Goal: Task Accomplishment & Management: Manage account settings

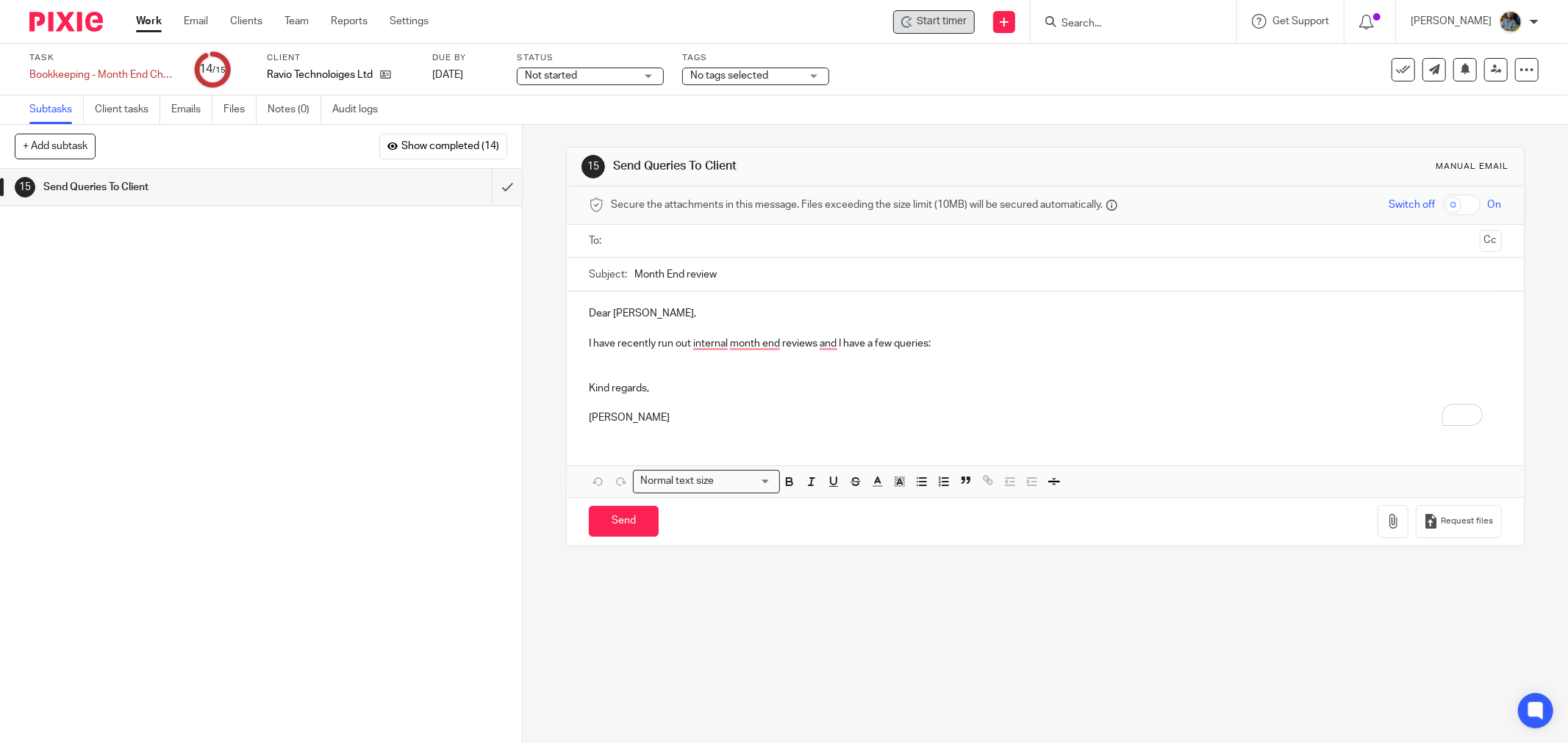
click at [964, 30] on div "Start timer" at bounding box center [934, 22] width 81 height 24
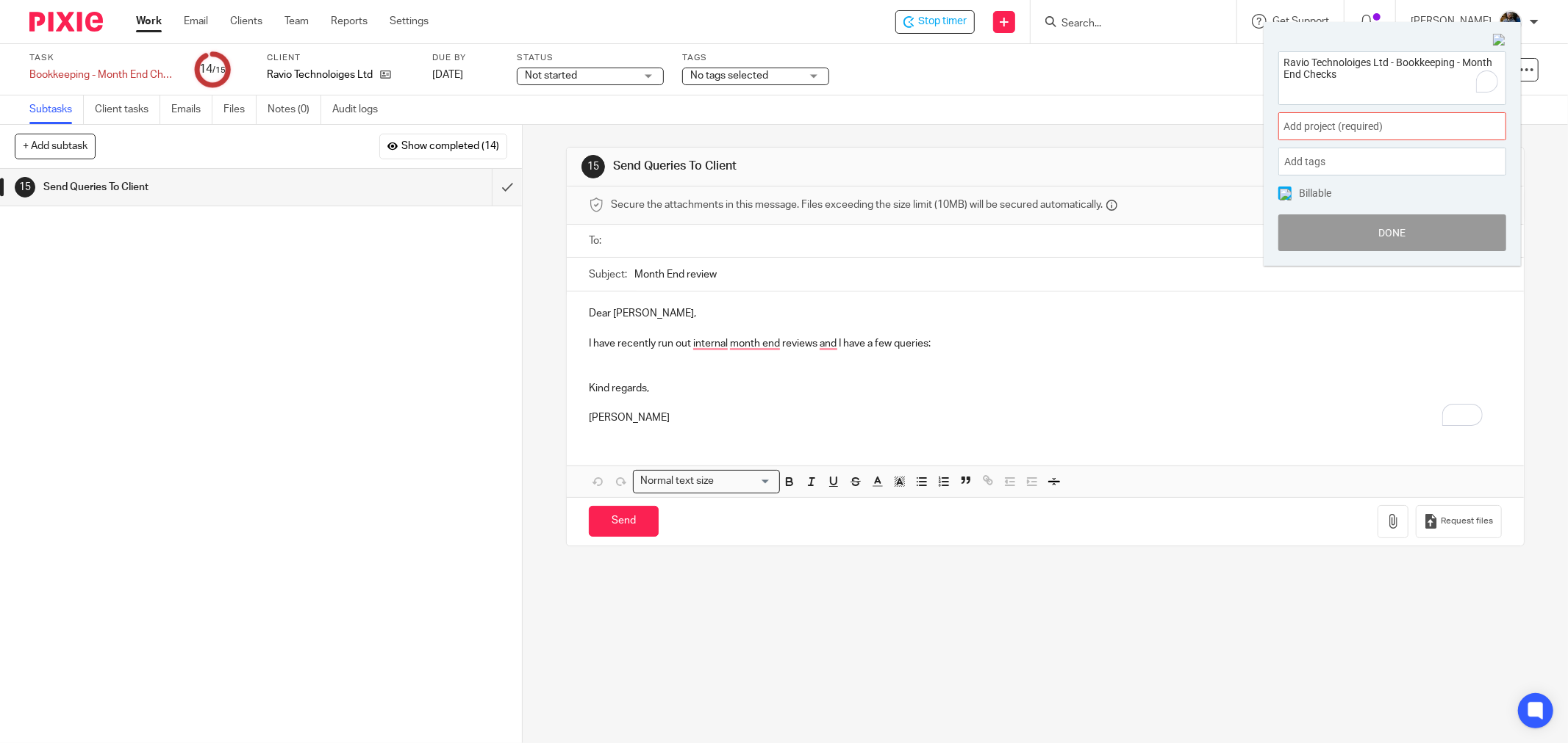
click at [1402, 130] on span "Add project (required) :" at bounding box center [1375, 126] width 185 height 15
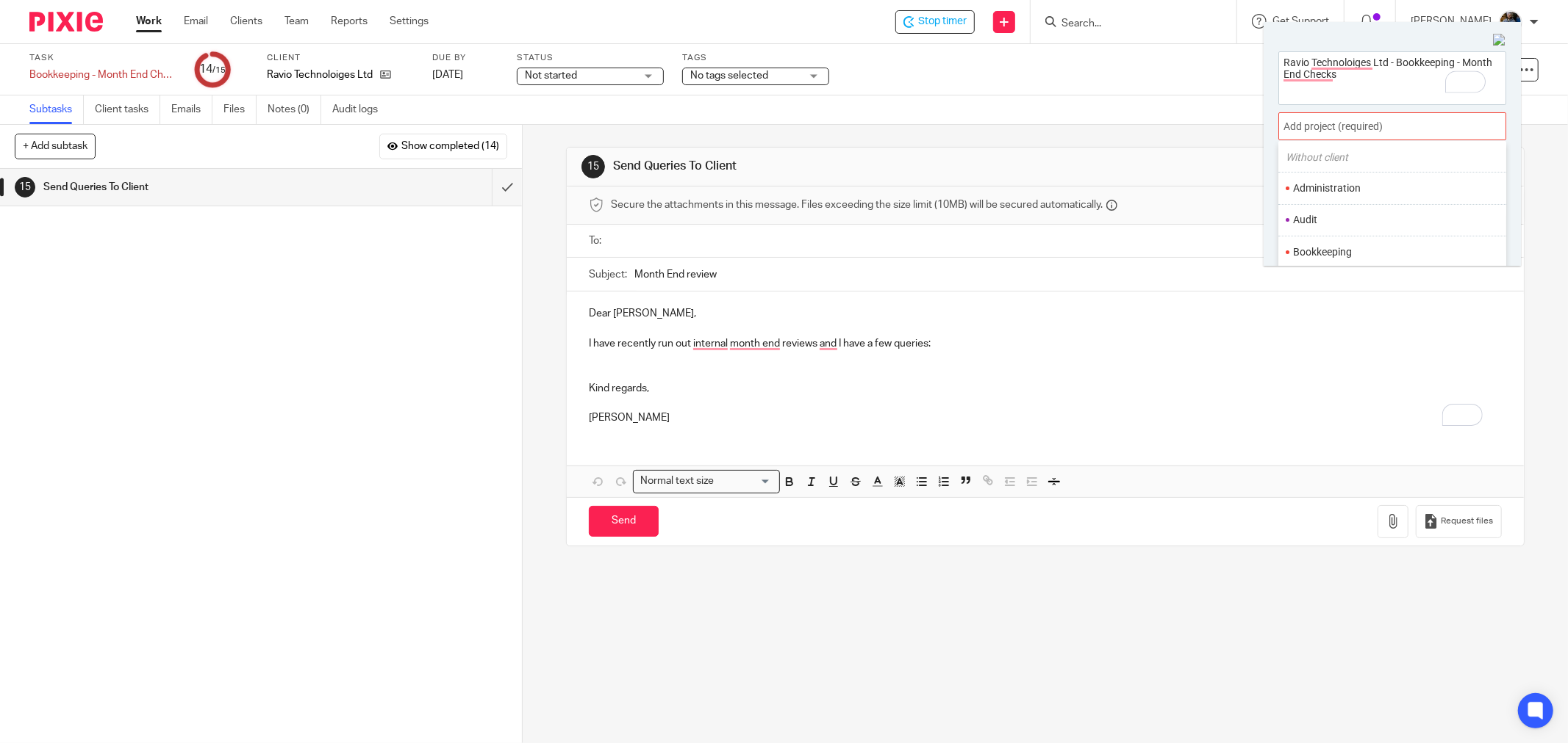
scroll to position [81, 0]
click at [1370, 215] on li "Bookkeeping" at bounding box center [1388, 216] width 192 height 15
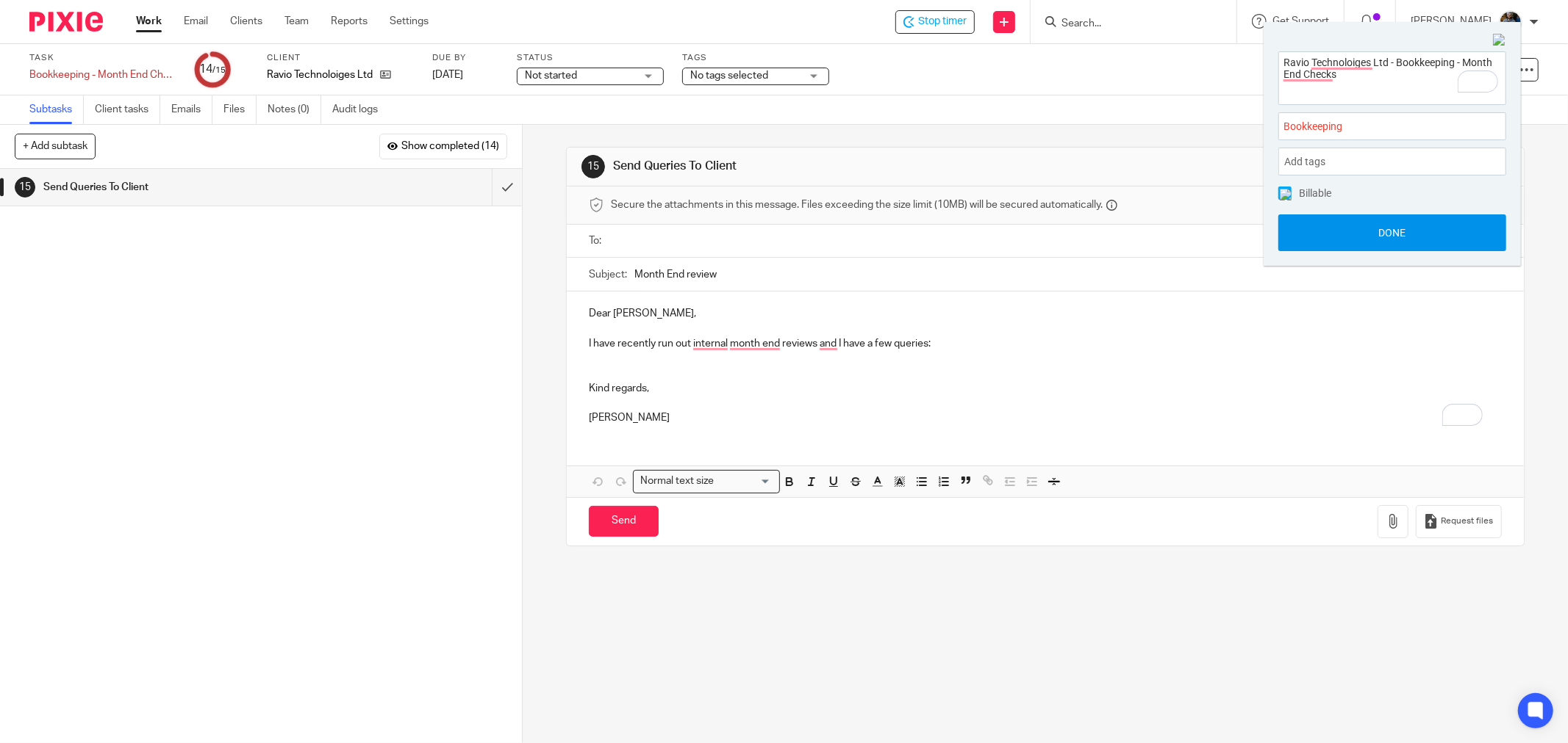
drag, startPoint x: 1383, startPoint y: 228, endPoint x: 1367, endPoint y: 231, distance: 16.3
click at [1383, 228] on button "Done" at bounding box center [1392, 233] width 228 height 37
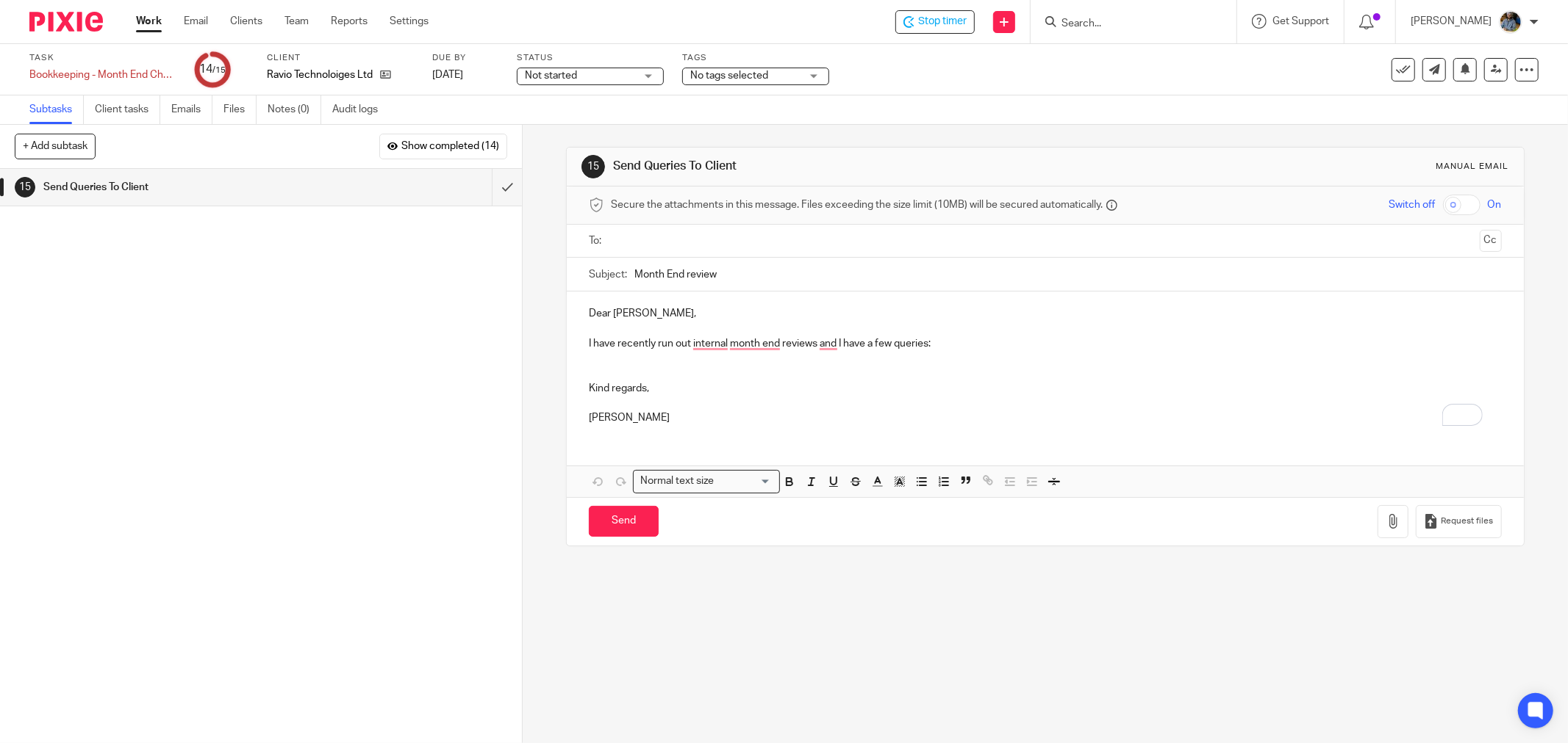
drag, startPoint x: 1000, startPoint y: 151, endPoint x: 610, endPoint y: 57, distance: 401.2
click at [998, 151] on div "15 Send Queries To Client Manual email" at bounding box center [1045, 167] width 957 height 39
click at [327, 141] on div "+ Add subtask Show completed (14) Cancel + Add" at bounding box center [261, 146] width 522 height 44
click at [488, 184] on input "submit" at bounding box center [261, 187] width 522 height 37
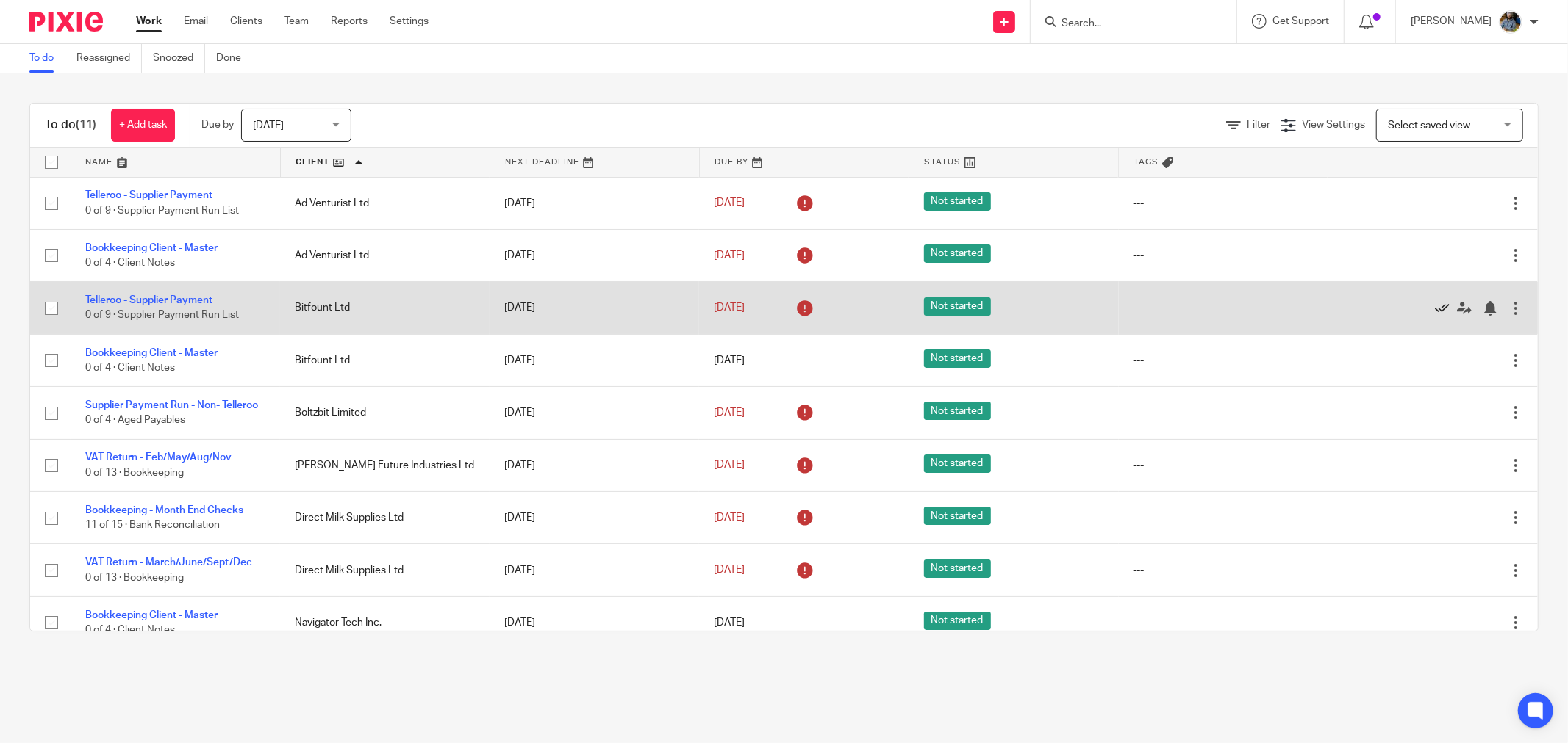
click at [1434, 307] on icon at bounding box center [1441, 309] width 14 height 14
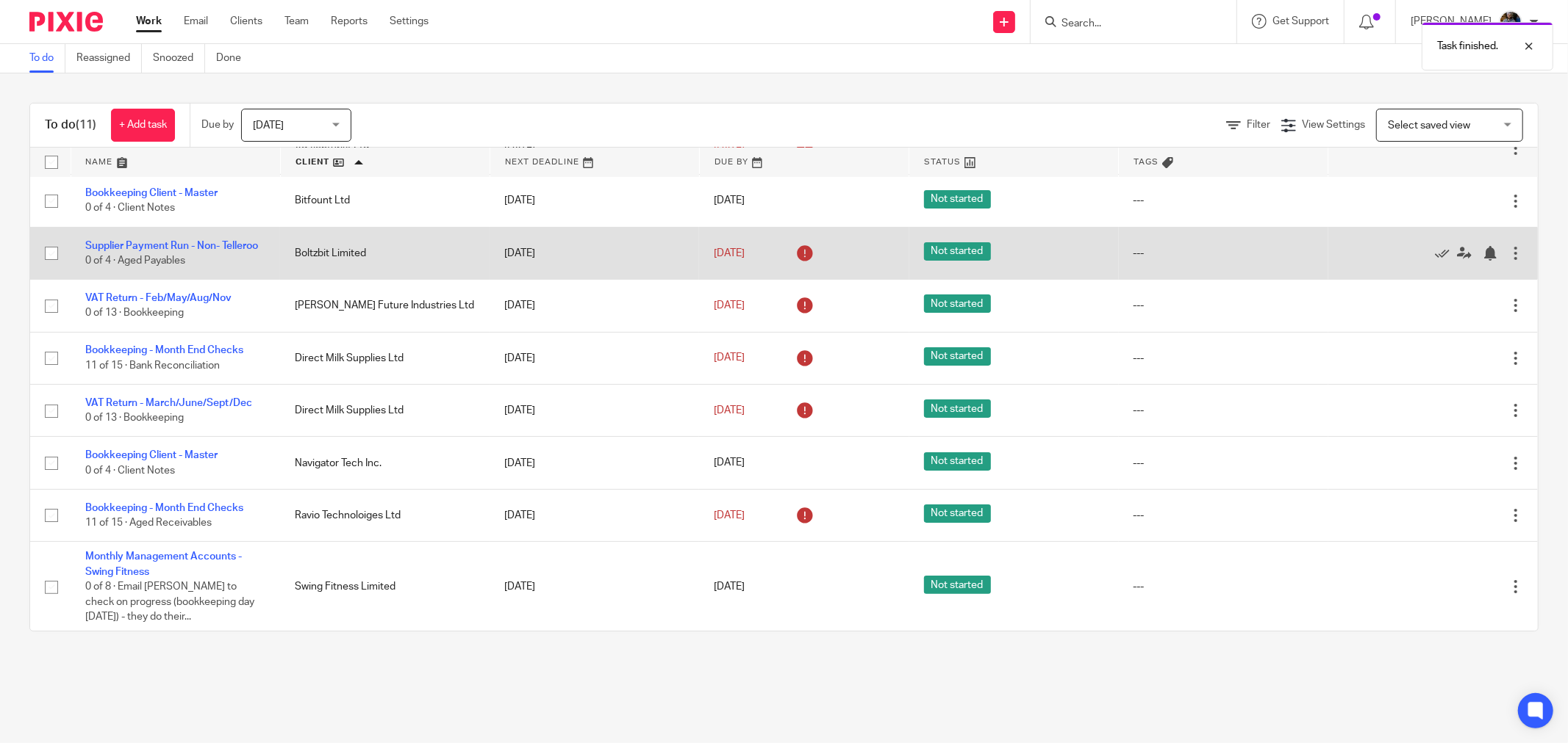
scroll to position [121, 0]
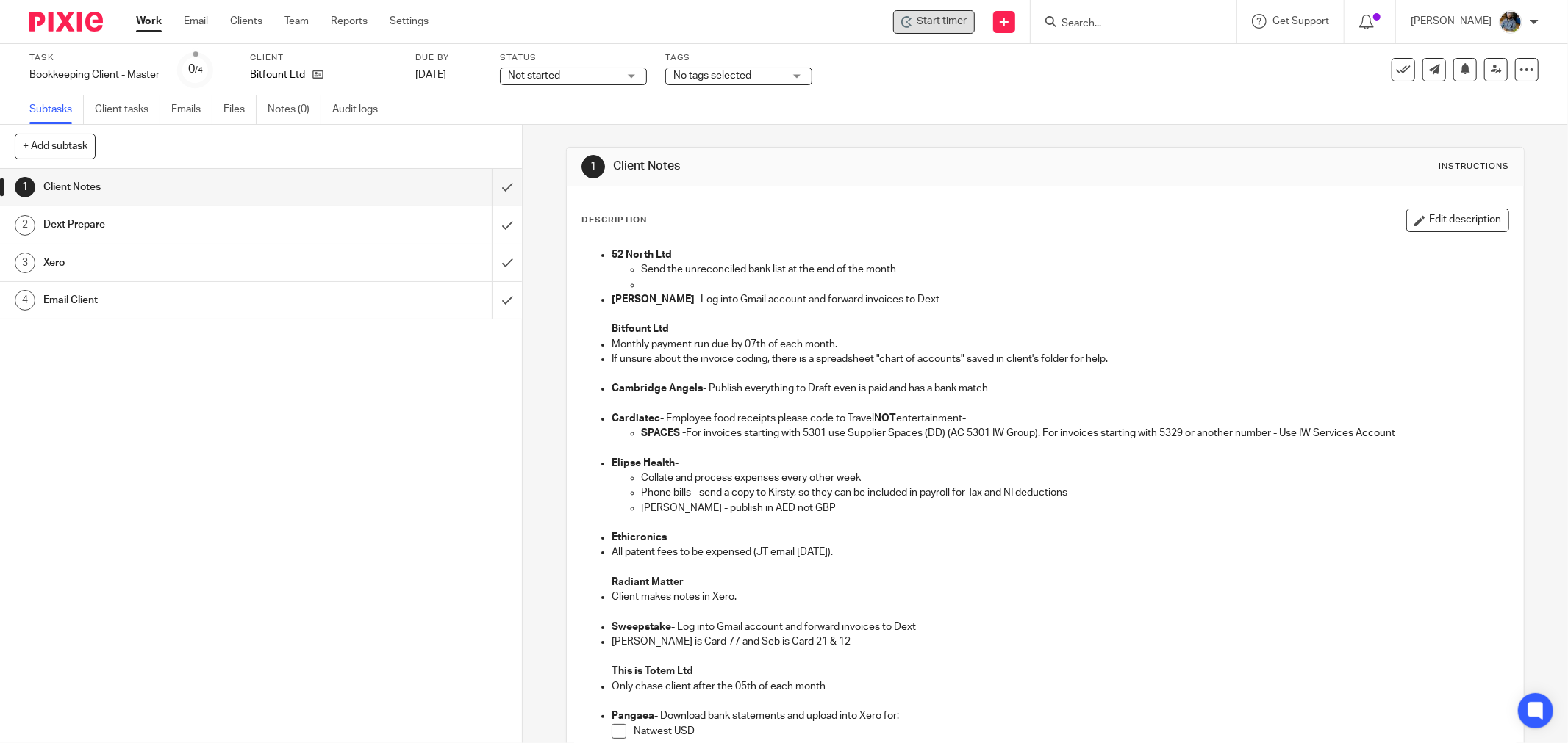
click at [961, 10] on div "Start timer" at bounding box center [934, 22] width 81 height 24
drag, startPoint x: 961, startPoint y: 10, endPoint x: 958, endPoint y: 33, distance: 23.2
click at [954, 26] on span "Start timer" at bounding box center [941, 21] width 50 height 15
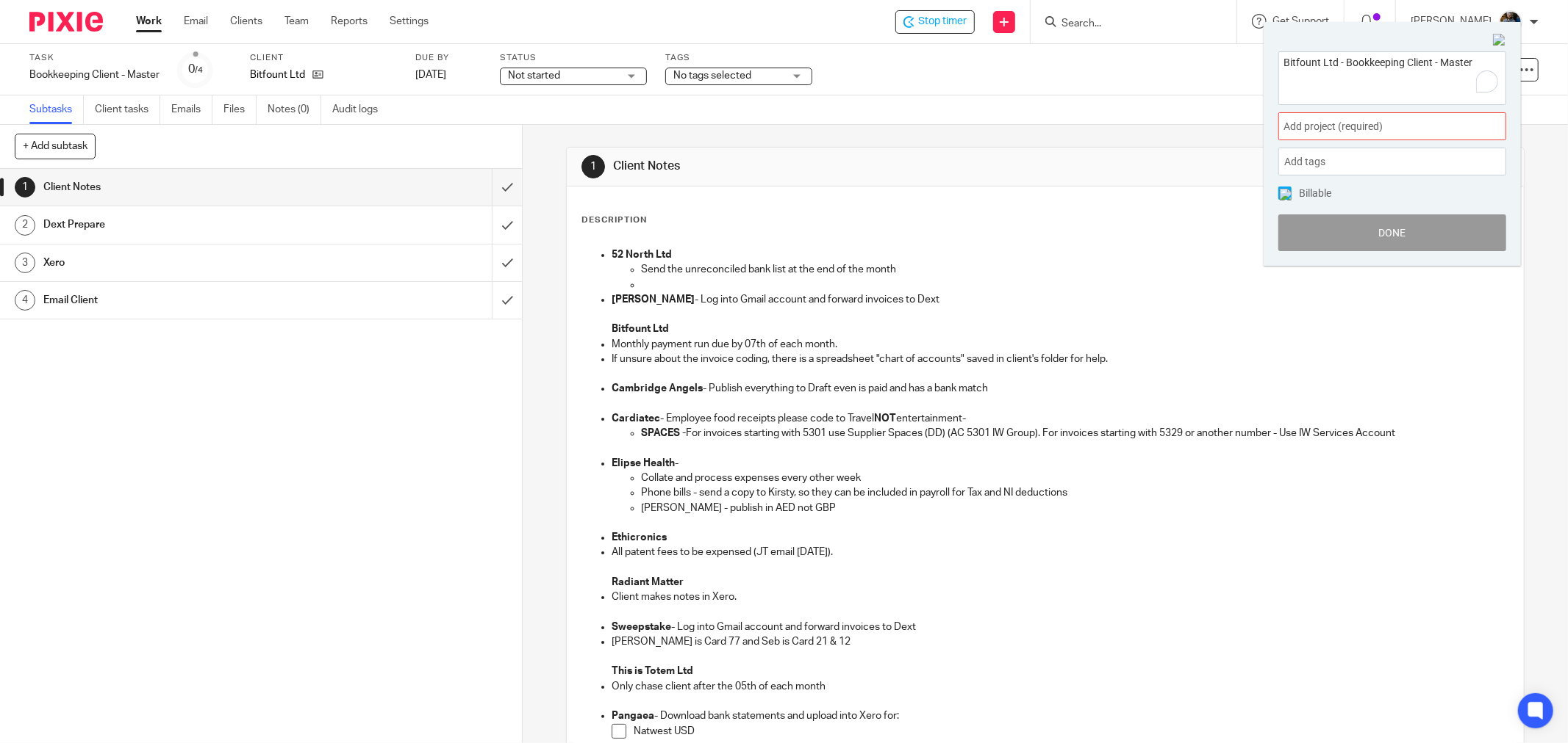
drag, startPoint x: 1392, startPoint y: 130, endPoint x: 1391, endPoint y: 147, distance: 17.0
click at [1392, 133] on span "Add project (required) :" at bounding box center [1375, 126] width 185 height 15
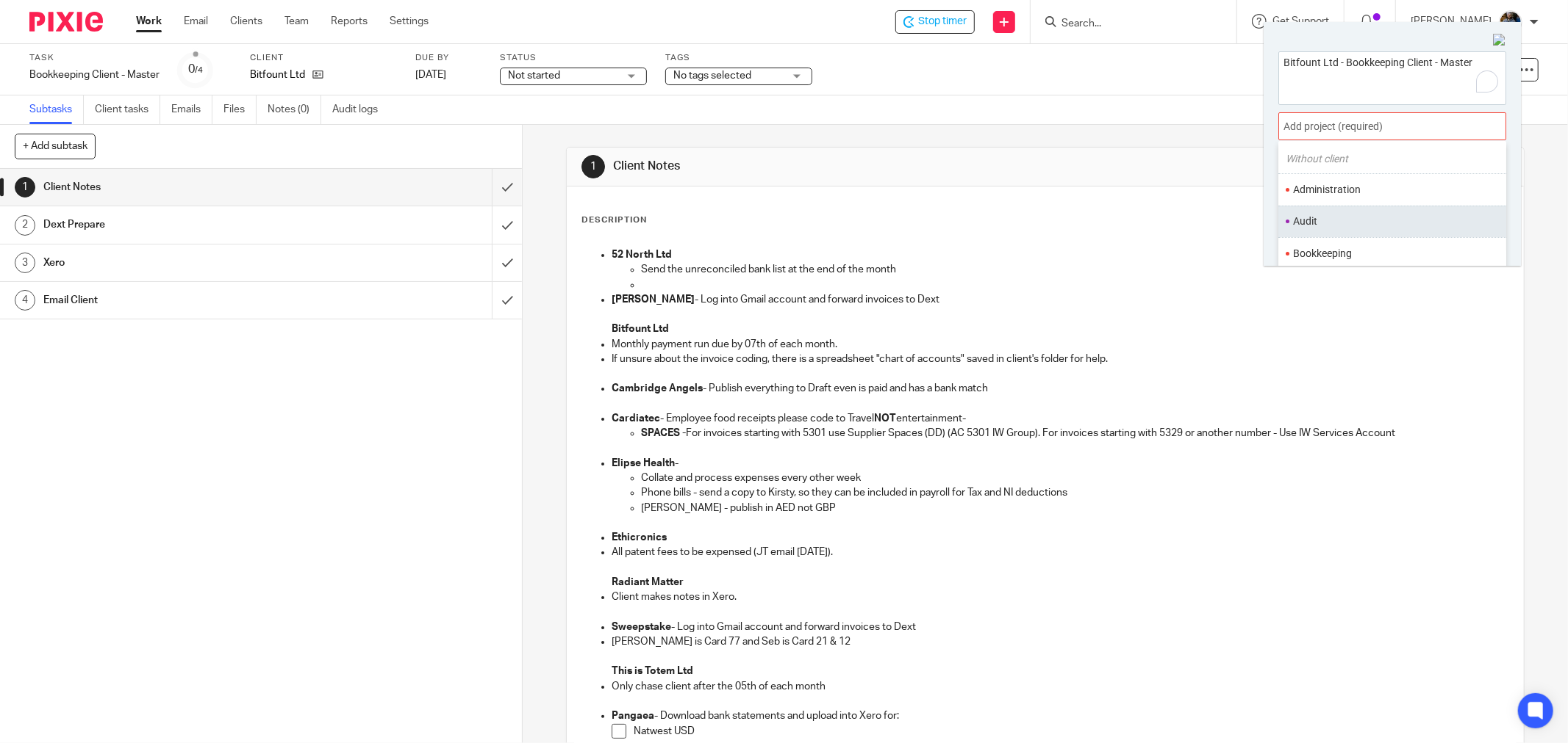
scroll to position [81, 0]
click at [1342, 211] on li "Bookkeeping" at bounding box center [1388, 216] width 192 height 15
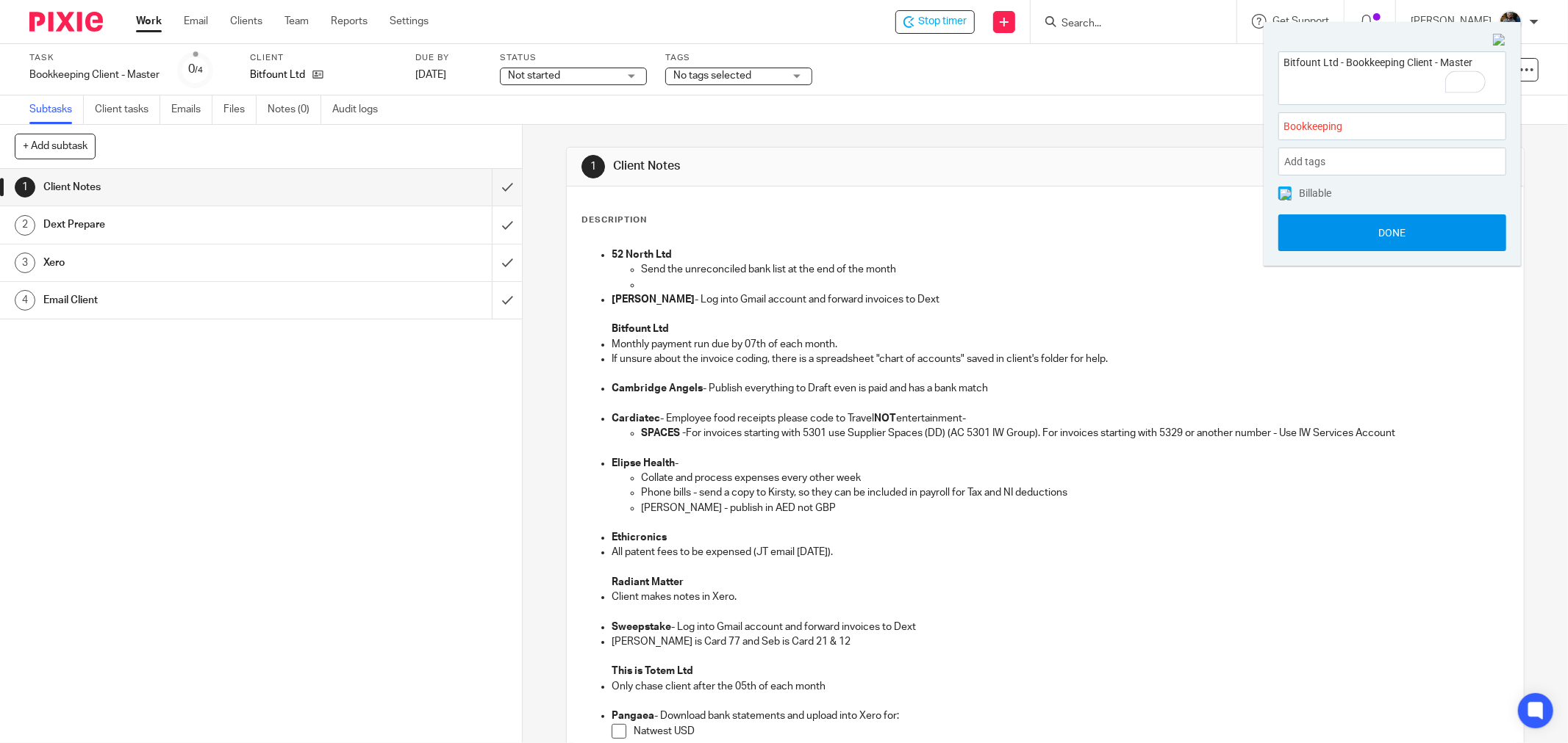
click at [1387, 235] on button "Done" at bounding box center [1392, 233] width 228 height 37
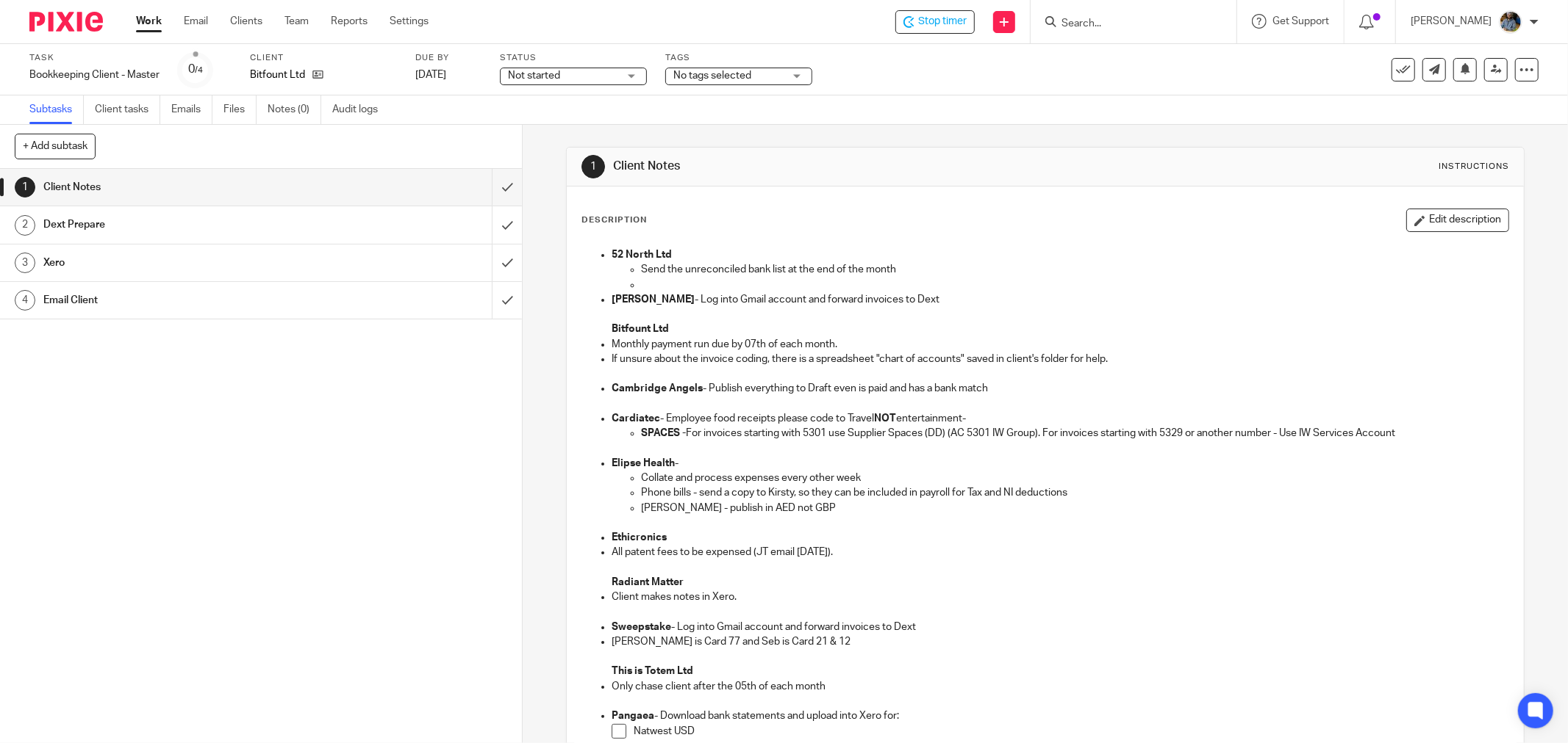
drag, startPoint x: 1039, startPoint y: 216, endPoint x: 946, endPoint y: 185, distance: 98.0
click at [1000, 201] on div "Description Edit description 52 North Ltd Send the unreconciled bank list at th…" at bounding box center [1045, 635] width 957 height 897
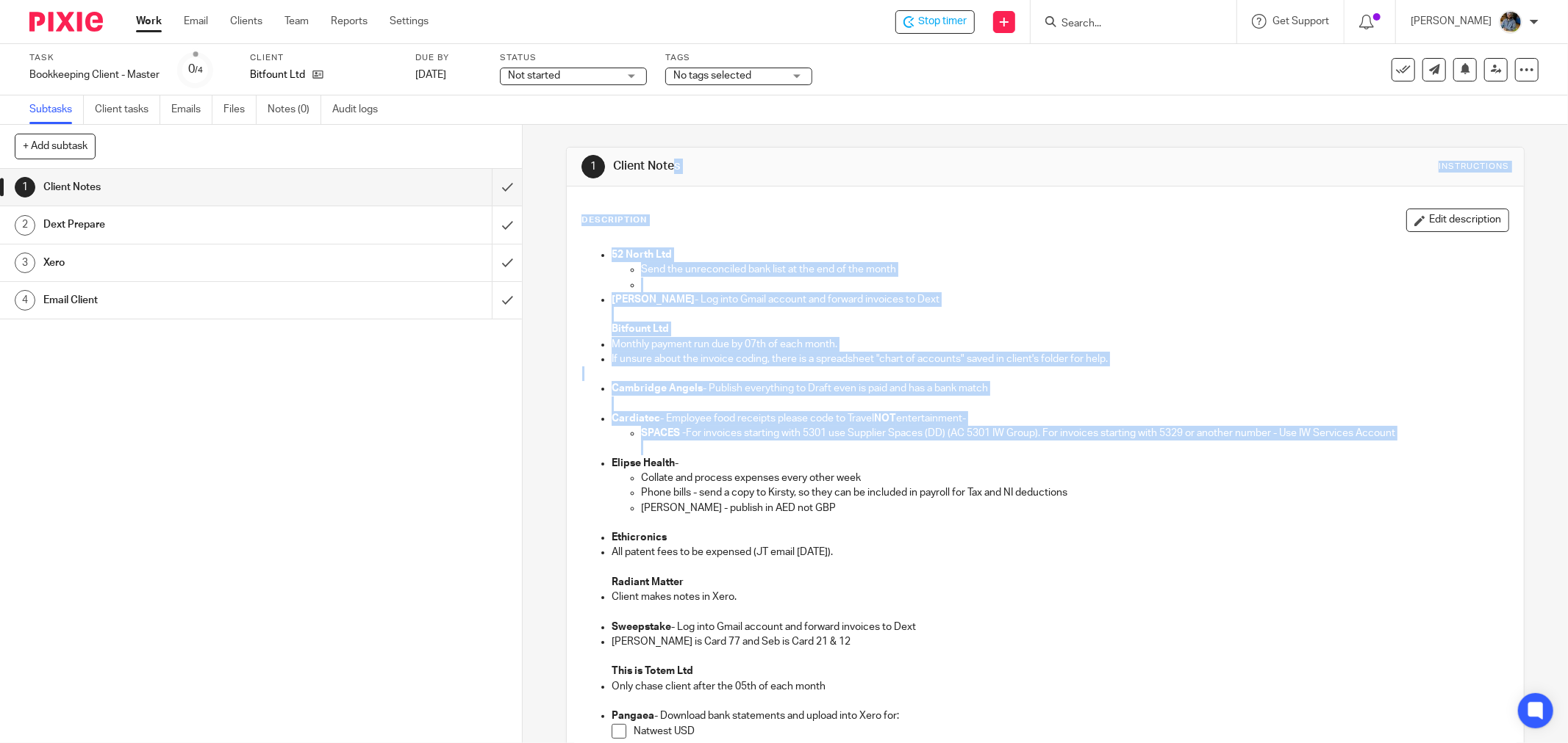
drag, startPoint x: 610, startPoint y: 182, endPoint x: 1008, endPoint y: 588, distance: 568.5
click at [914, 554] on div "1 Client Notes Instructions Description Edit description 52 North Ltd Send the …" at bounding box center [1045, 616] width 958 height 937
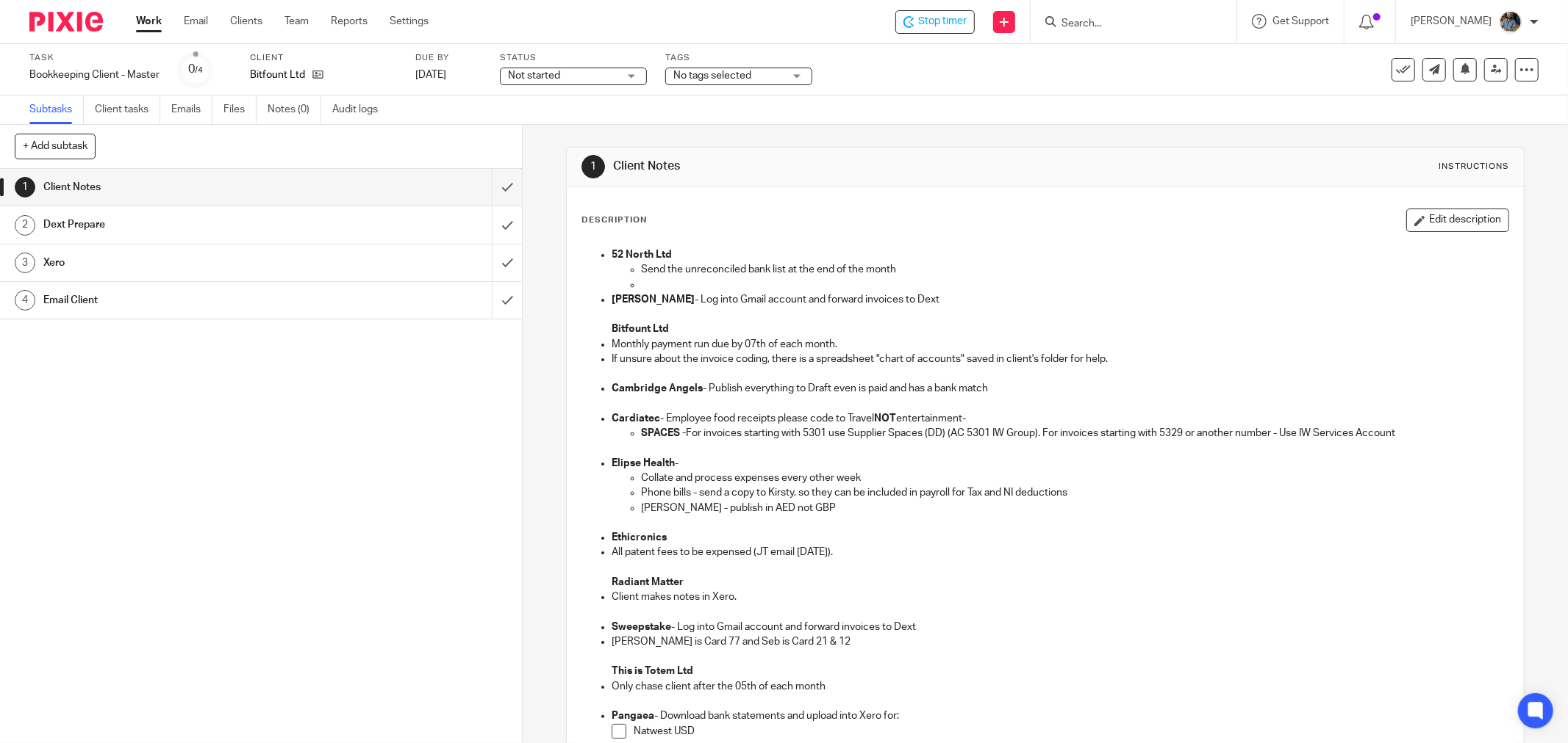
click at [1016, 589] on div "52 North Ltd Send the unreconciled bank list at the end of the month Bolin Webb…" at bounding box center [1045, 583] width 941 height 687
click at [1016, 589] on p "Client makes notes in Xero." at bounding box center [1059, 597] width 897 height 14
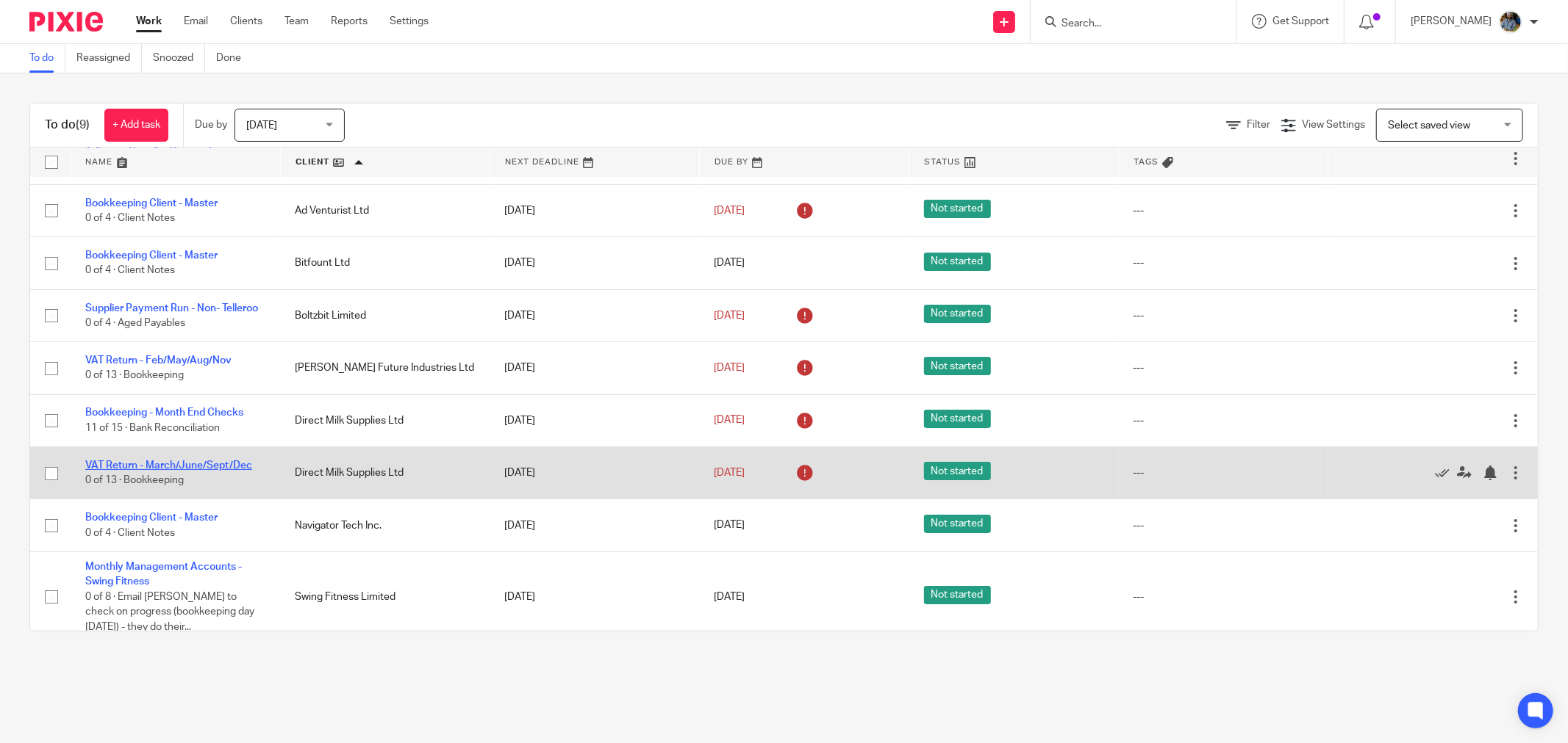
scroll to position [68, 0]
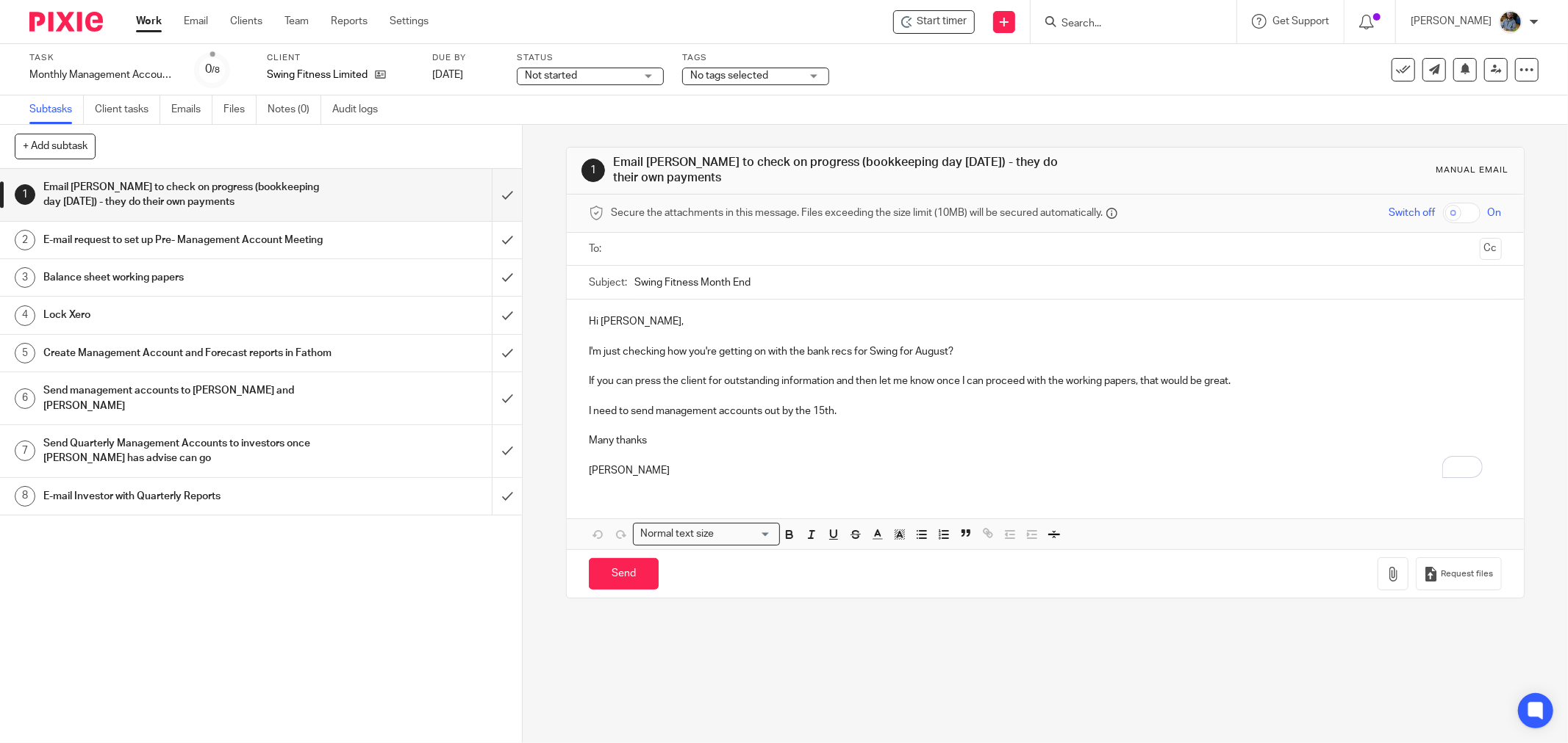
click at [1126, 628] on div "1 Email [PERSON_NAME] to check on progress (bookkeeping day [DATE]) - they do t…" at bounding box center [1045, 434] width 1045 height 619
click at [871, 415] on p "I need to send management accounts out by the 15th." at bounding box center [1045, 411] width 913 height 14
click at [485, 192] on input "submit" at bounding box center [261, 195] width 522 height 53
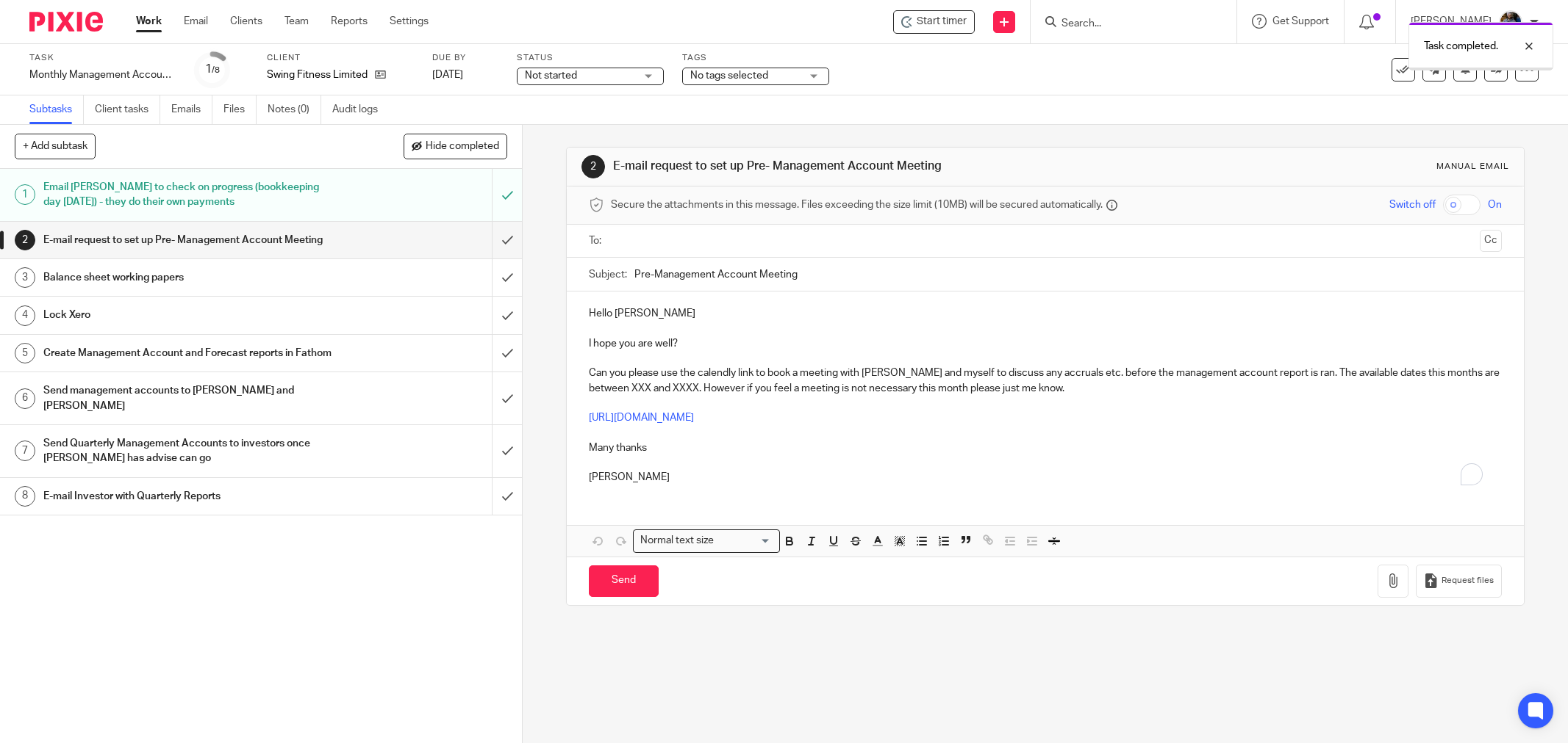
click at [679, 245] on input "text" at bounding box center [1044, 241] width 857 height 17
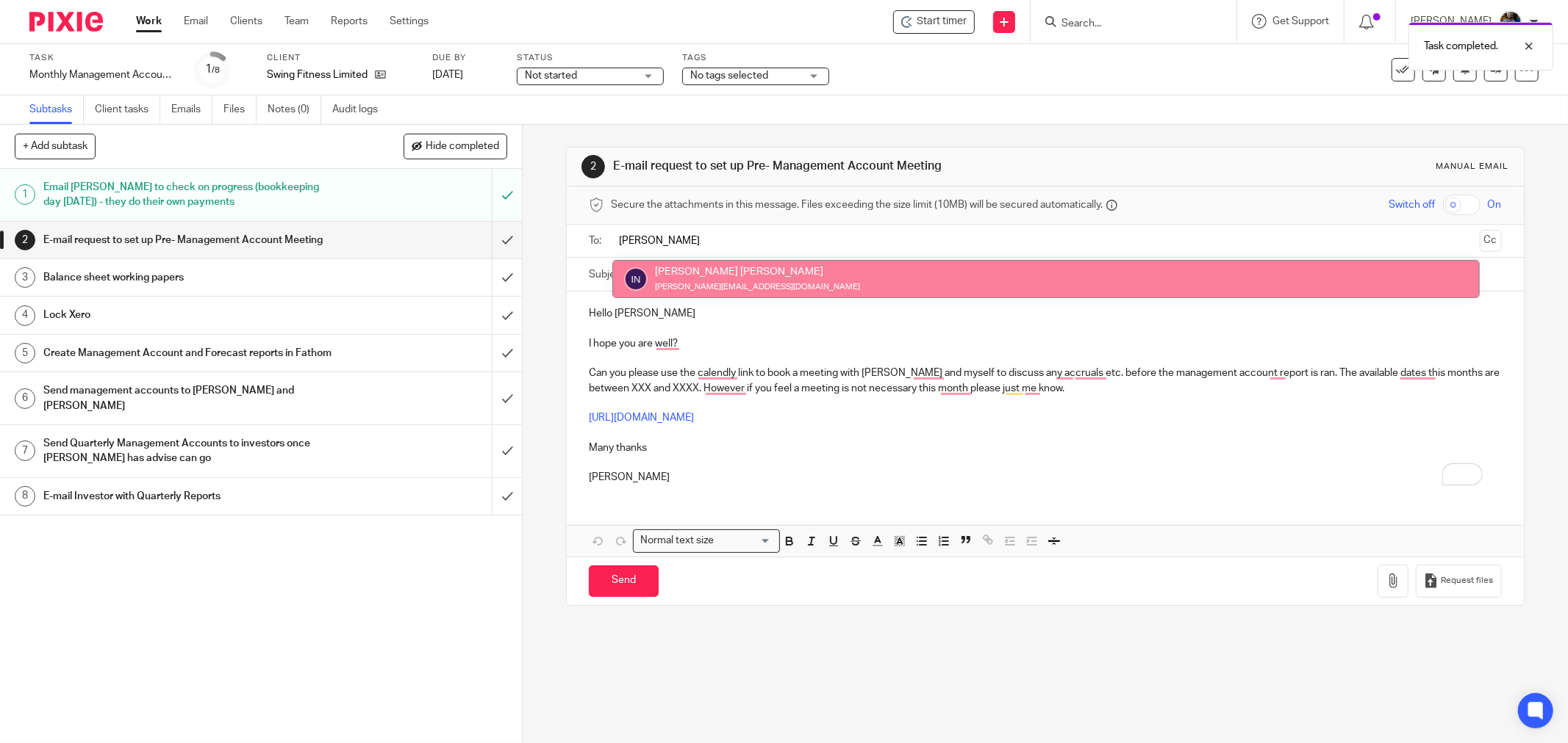
type input "ian"
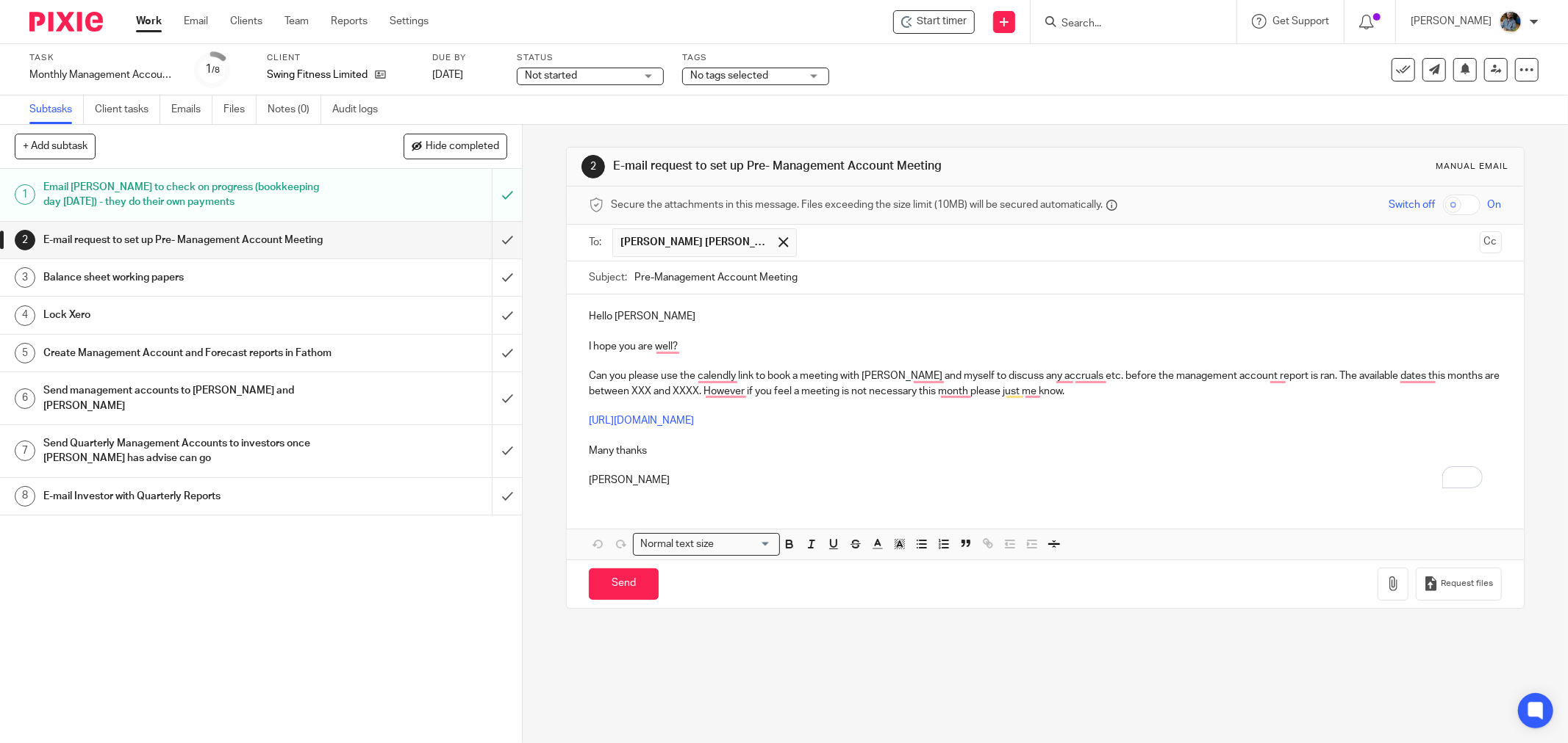
drag, startPoint x: 799, startPoint y: 325, endPoint x: 1147, endPoint y: 298, distance: 349.0
click at [802, 325] on p "To enrich screen reader interactions, please activate Accessibility in Grammarl…" at bounding box center [1045, 332] width 913 height 14
drag, startPoint x: 1470, startPoint y: 244, endPoint x: 1461, endPoint y: 247, distance: 9.5
click at [1480, 243] on button "Cc" at bounding box center [1491, 243] width 22 height 22
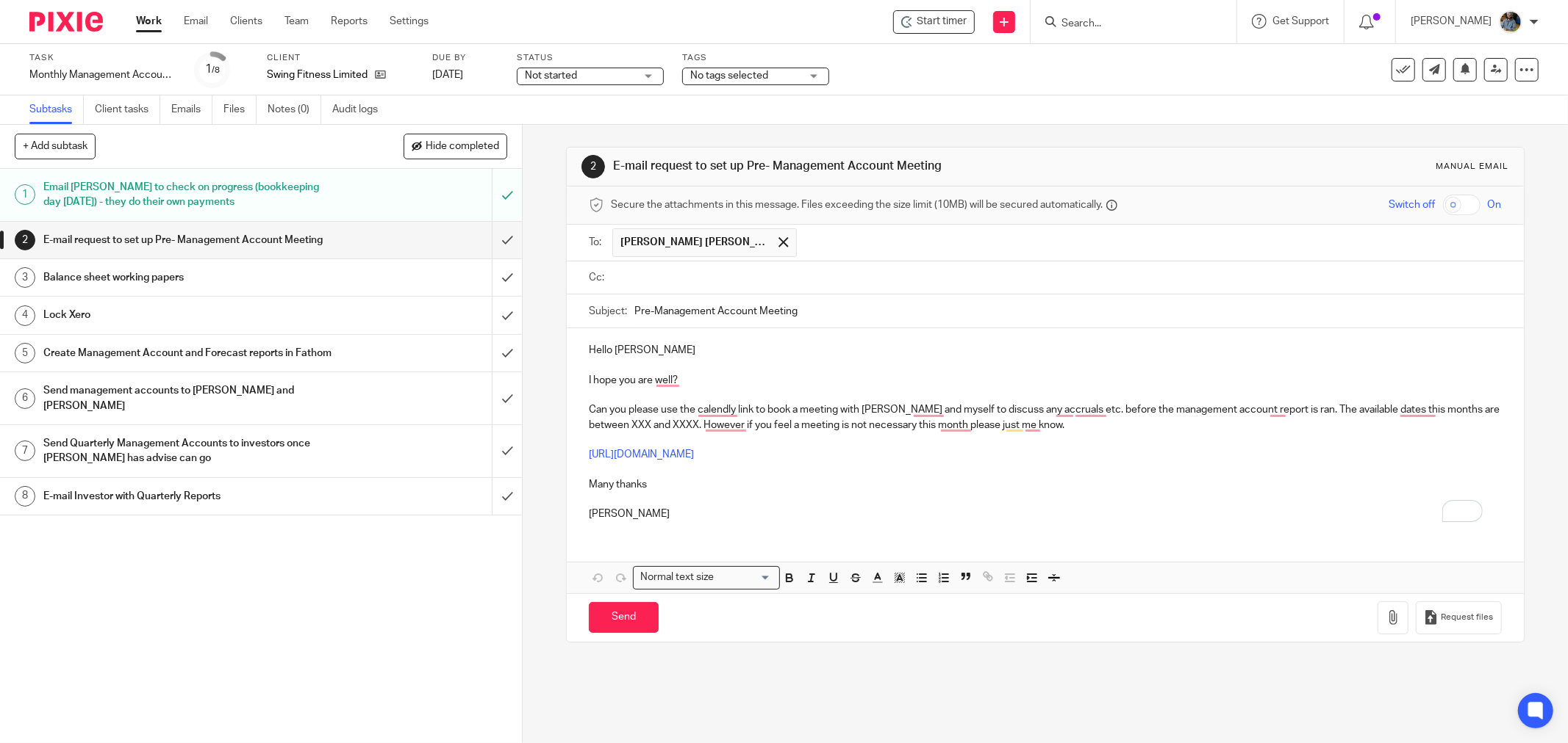
click at [934, 282] on input "text" at bounding box center [1055, 278] width 879 height 17
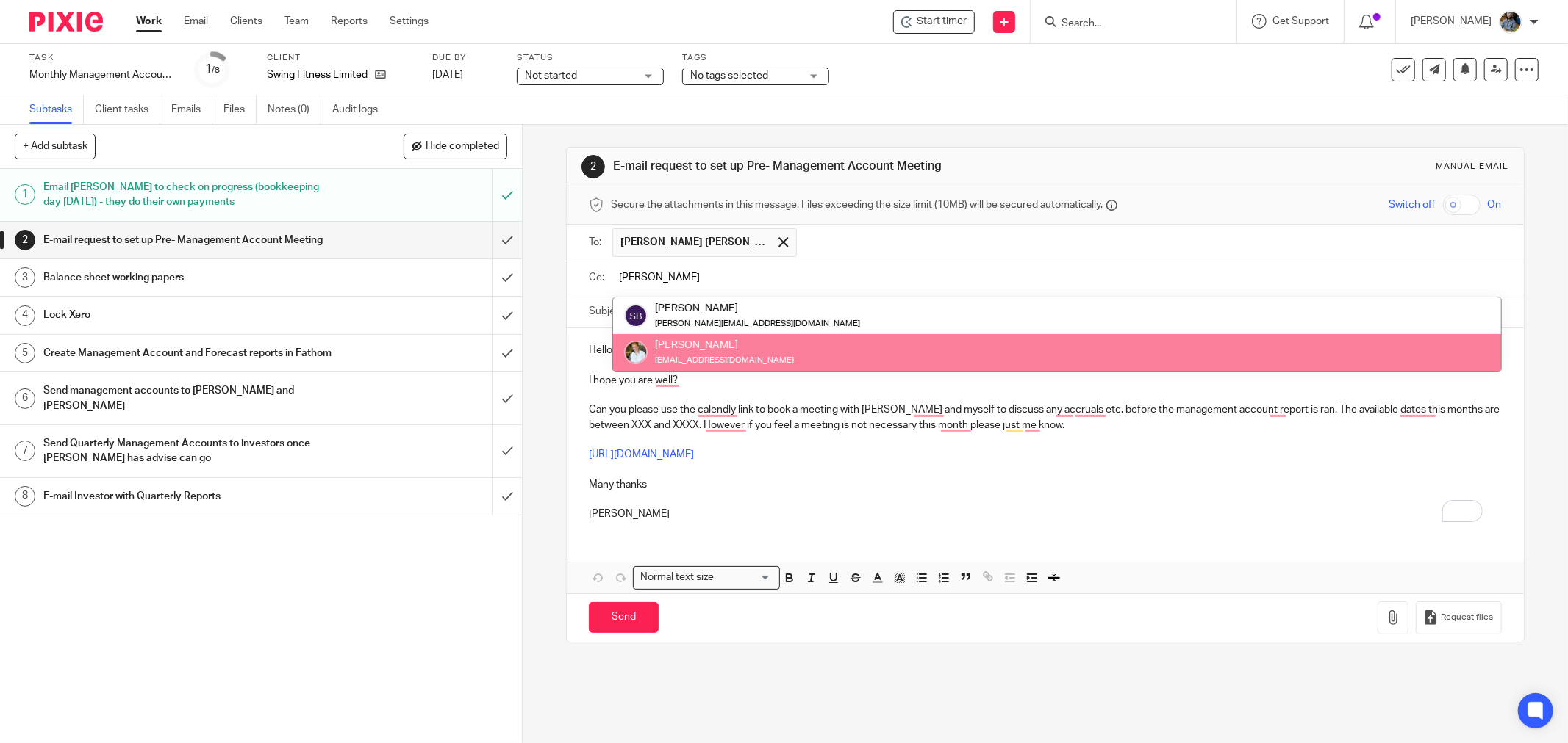
type input "sara"
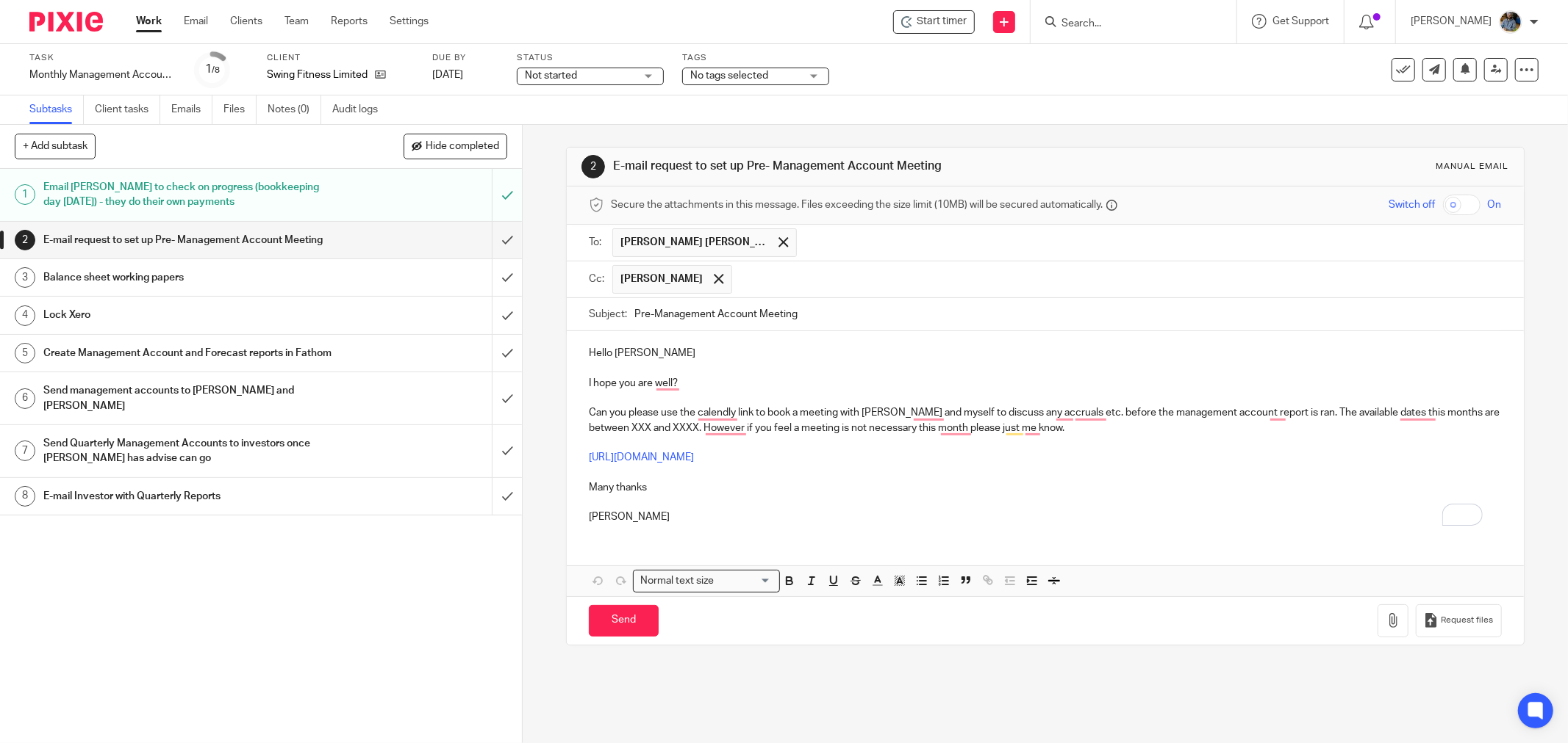
click at [688, 348] on p "Hello Ian" at bounding box center [1045, 353] width 913 height 14
click at [694, 459] on link "https://calendly.com/d/cp6d-gy2-wsj/swing-fitness-management-account-meeting" at bounding box center [642, 457] width 105 height 10
click at [694, 461] on link "https://calendly.com/d/cp6d-gy2-wsj/swing-fitness-management-account-meeting" at bounding box center [642, 457] width 105 height 10
click at [894, 667] on div "2 E-mail request to set up Pre- Management Account Meeting Manual email Secure …" at bounding box center [1045, 396] width 958 height 543
click at [694, 460] on link "https://calendly.com/d/cp6d-gy2-wsj/swing-fitness-management-account-meeting" at bounding box center [642, 457] width 105 height 10
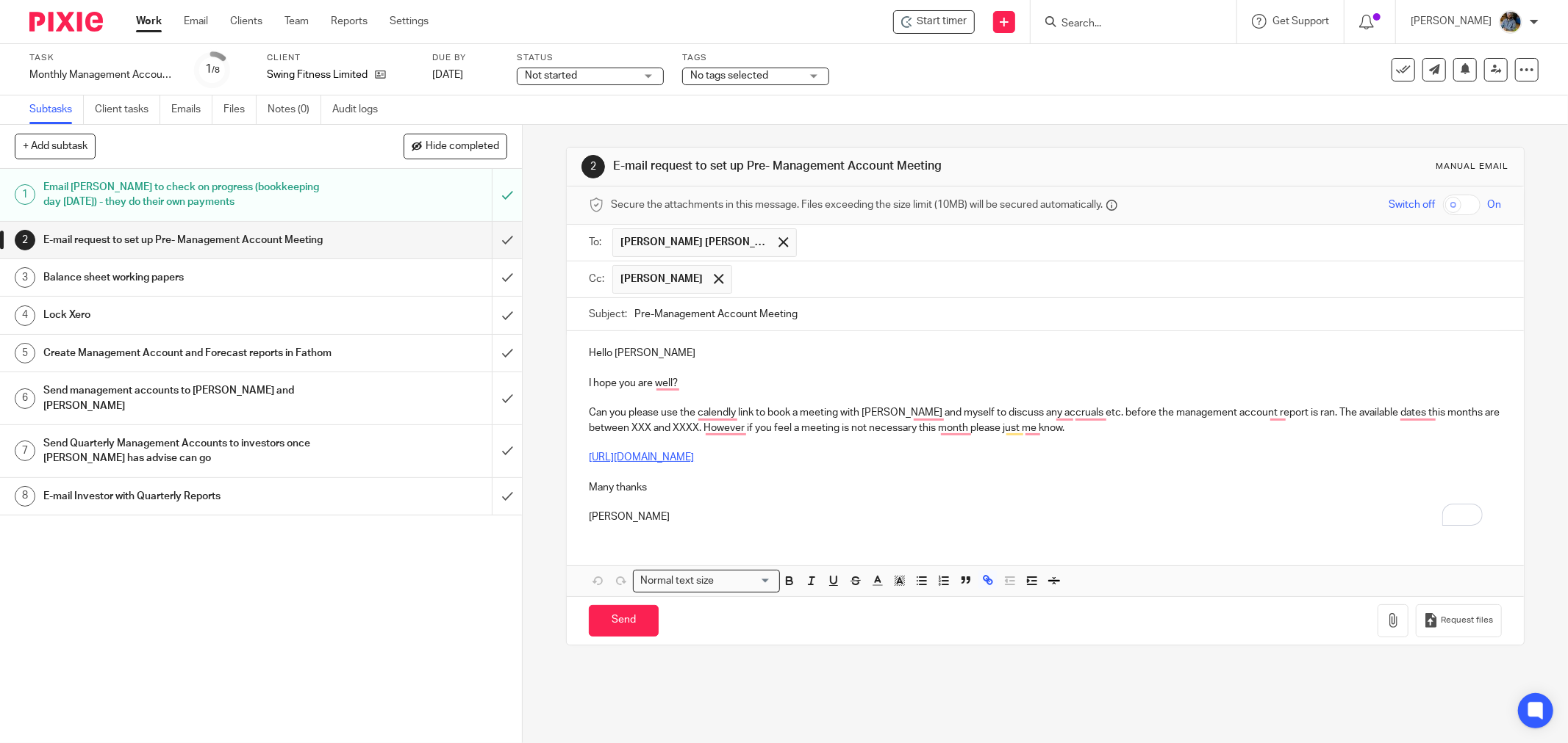
click at [694, 460] on link "https://calendly.com/d/cp6d-gy2-wsj/swing-fitness-management-account-meeting" at bounding box center [642, 457] width 105 height 10
drag, startPoint x: 979, startPoint y: 464, endPoint x: 673, endPoint y: 452, distance: 306.2
click at [673, 452] on p "https://calendly.com/d/cp6d-gy2-wsj/swing-fitness-management-account-meeting" at bounding box center [1045, 457] width 913 height 14
click at [774, 512] on button "Remove" at bounding box center [802, 514] width 54 height 24
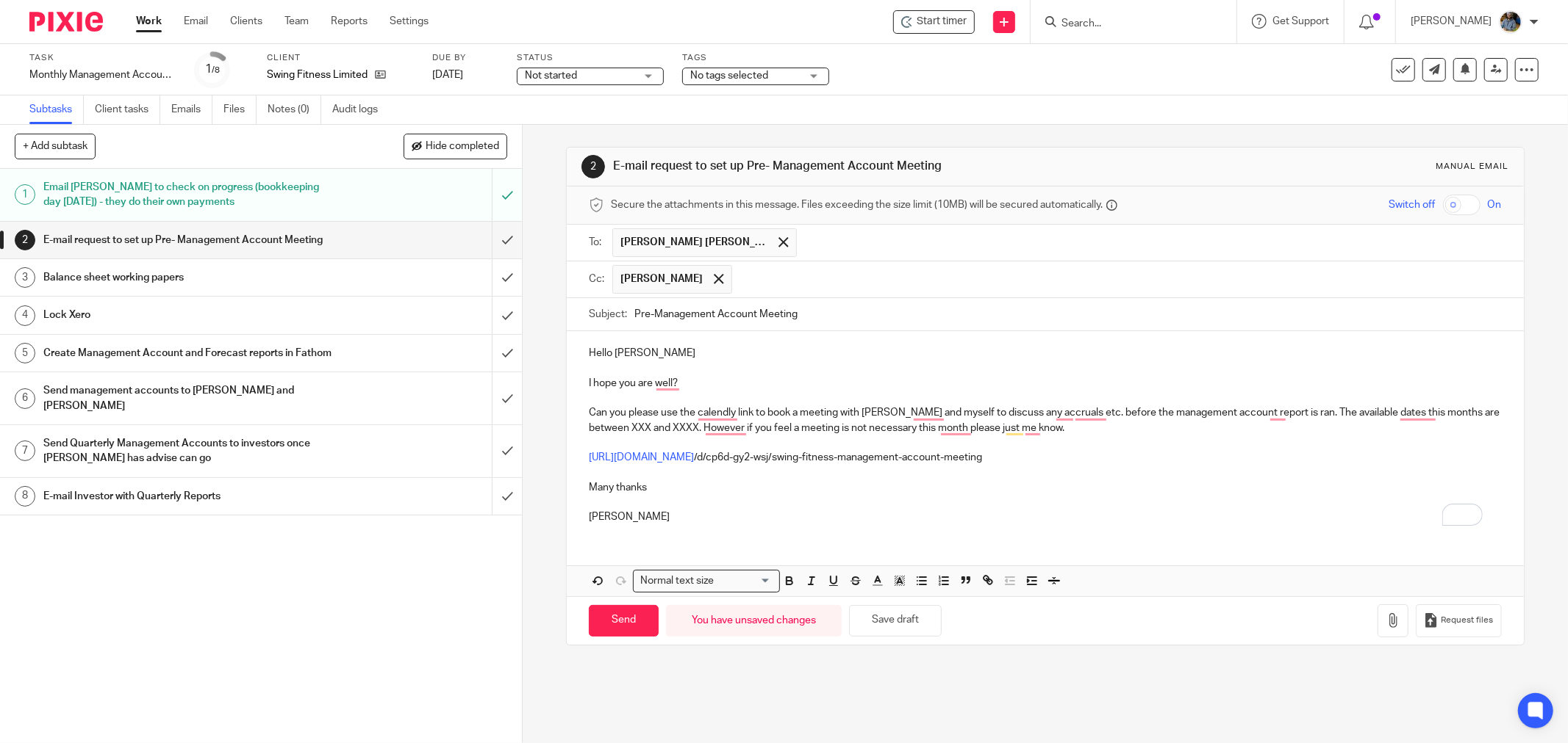
drag, startPoint x: 797, startPoint y: 489, endPoint x: 806, endPoint y: 488, distance: 9.1
click at [798, 489] on p "Many thanks" at bounding box center [1045, 488] width 913 height 14
drag, startPoint x: 972, startPoint y: 459, endPoint x: 588, endPoint y: 470, distance: 384.2
click at [579, 464] on div "Hello Ian I hope you are well? Can you please use the calendly link to book a m…" at bounding box center [1045, 433] width 957 height 204
click at [728, 515] on button "Remove" at bounding box center [755, 514] width 54 height 24
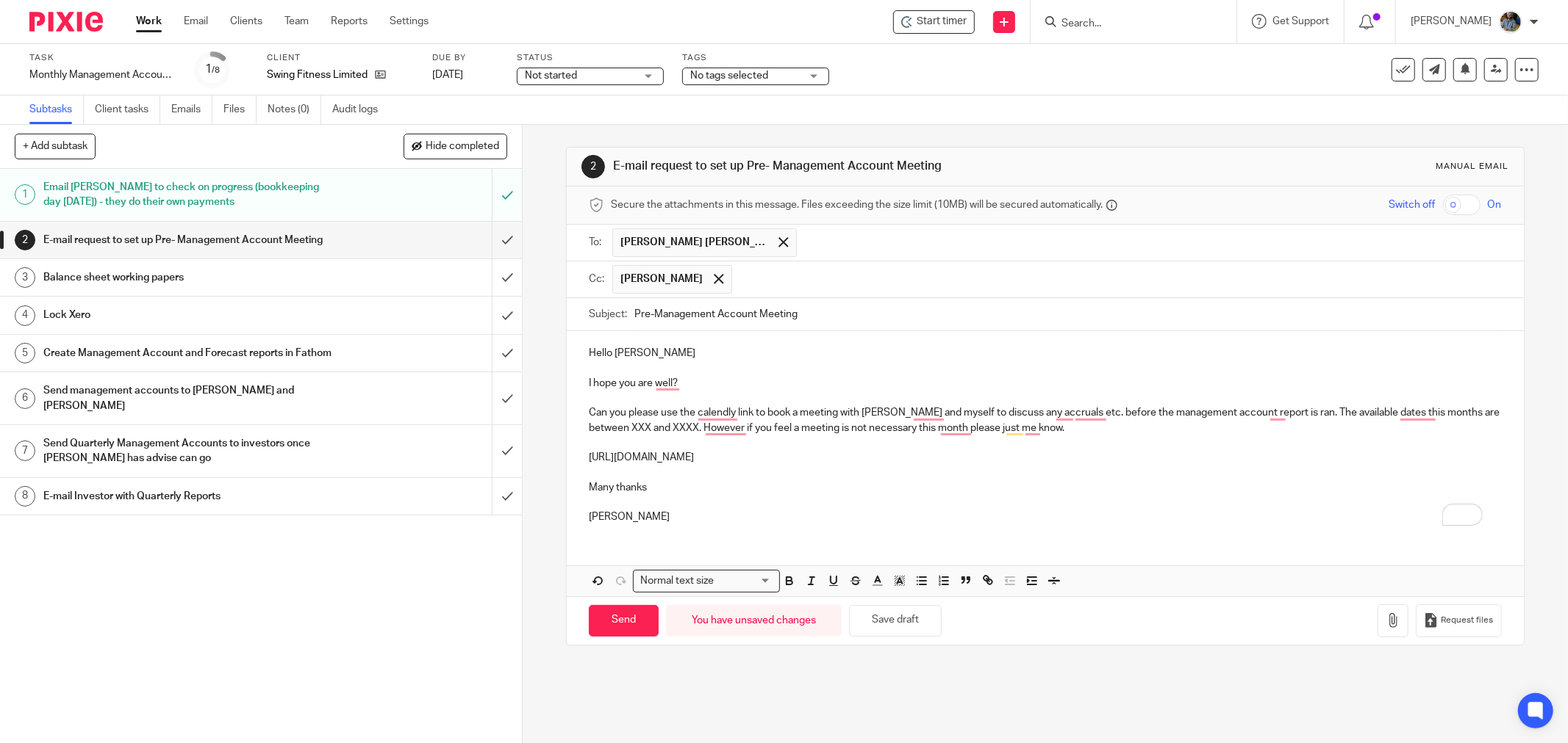
click at [1028, 484] on p "Many thanks" at bounding box center [1045, 488] width 913 height 14
drag, startPoint x: 953, startPoint y: 457, endPoint x: 579, endPoint y: 461, distance: 374.0
click at [579, 461] on div "Hello Ian I hope you are well? Can you please use the calendly link to book a m…" at bounding box center [1045, 433] width 957 height 204
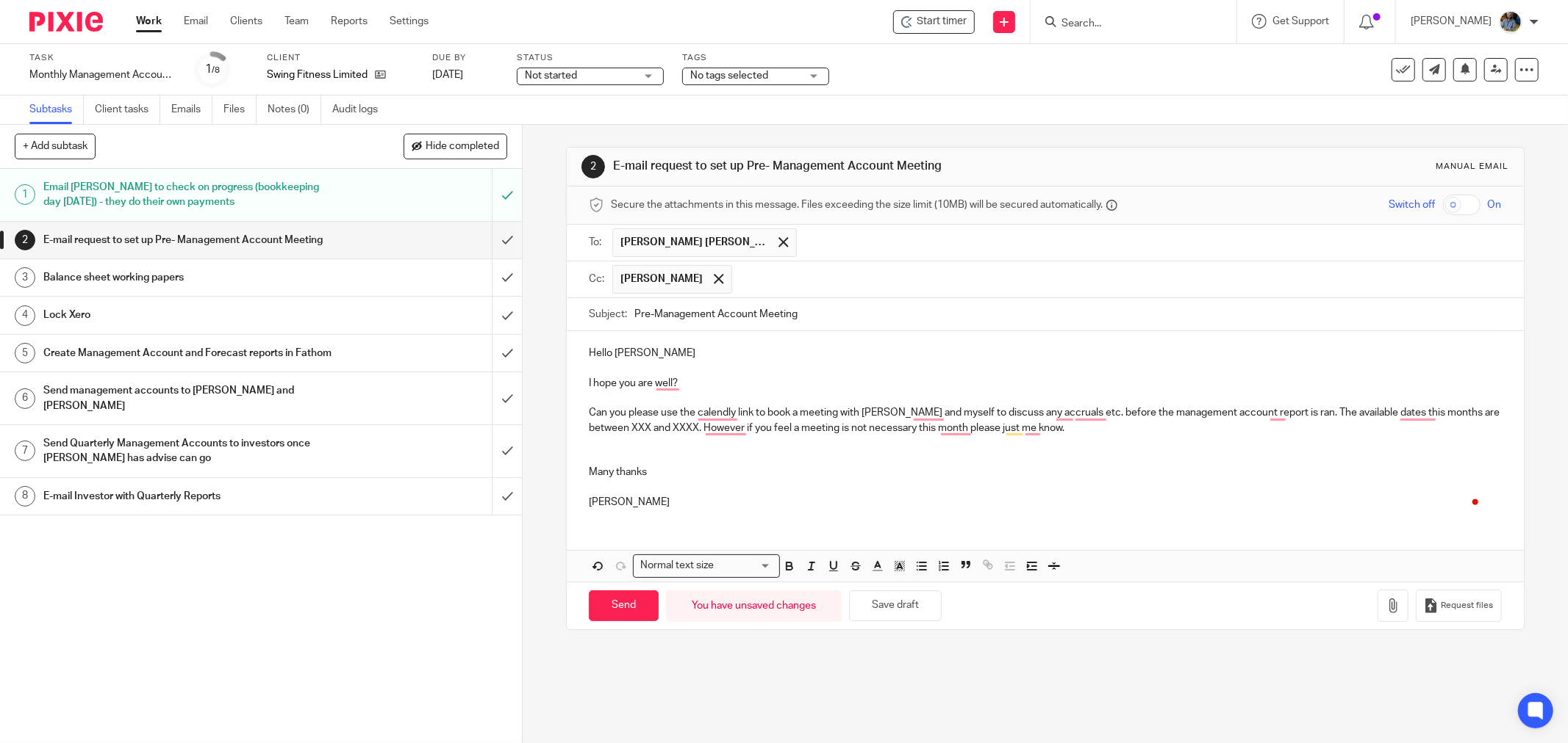
click at [606, 456] on p "To enrich screen reader interactions, please activate Accessibility in Grammarl…" at bounding box center [1045, 457] width 913 height 14
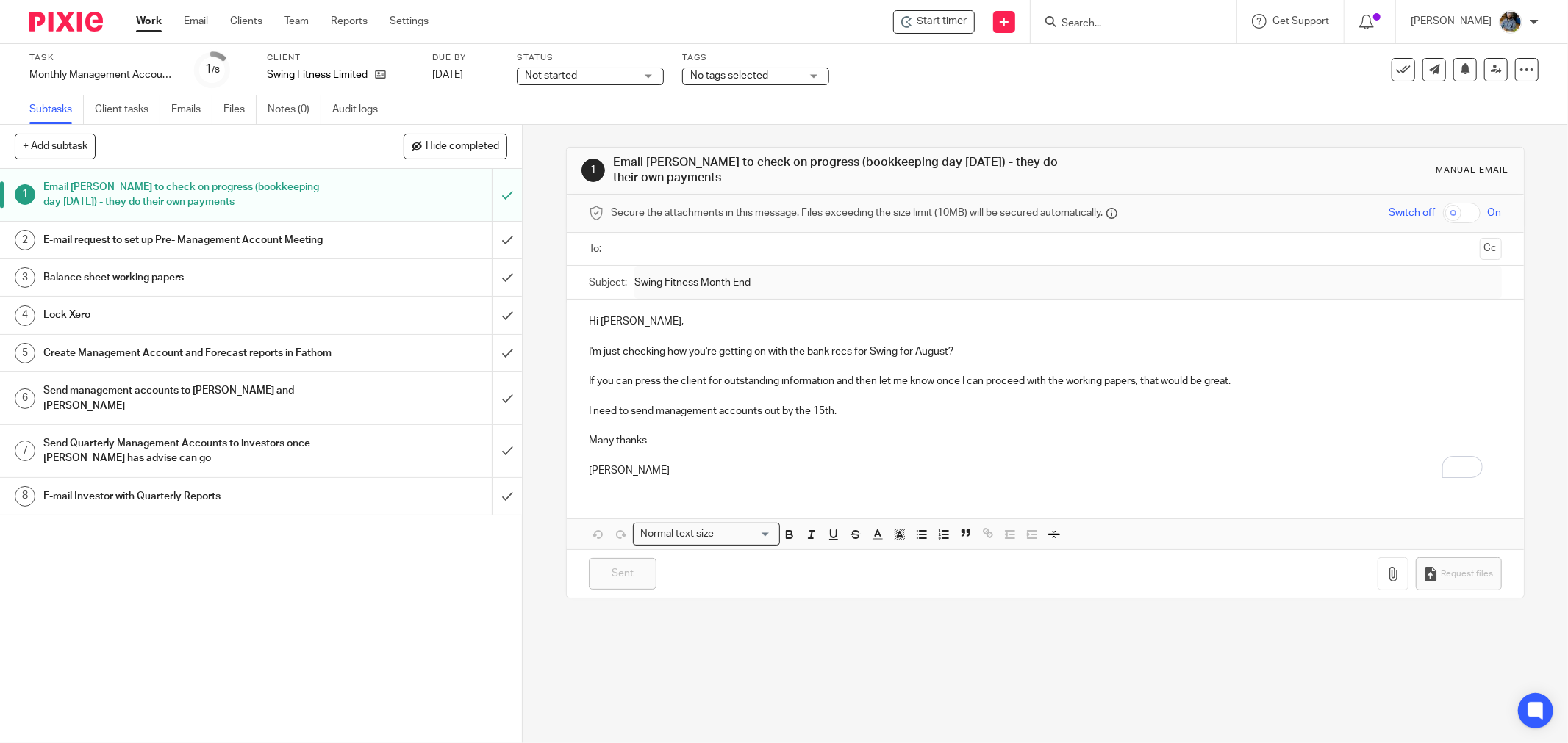
click at [539, 549] on div "1 Email Jas to check on progress (bookkeeping day Friday) - they do their own p…" at bounding box center [1045, 434] width 1045 height 619
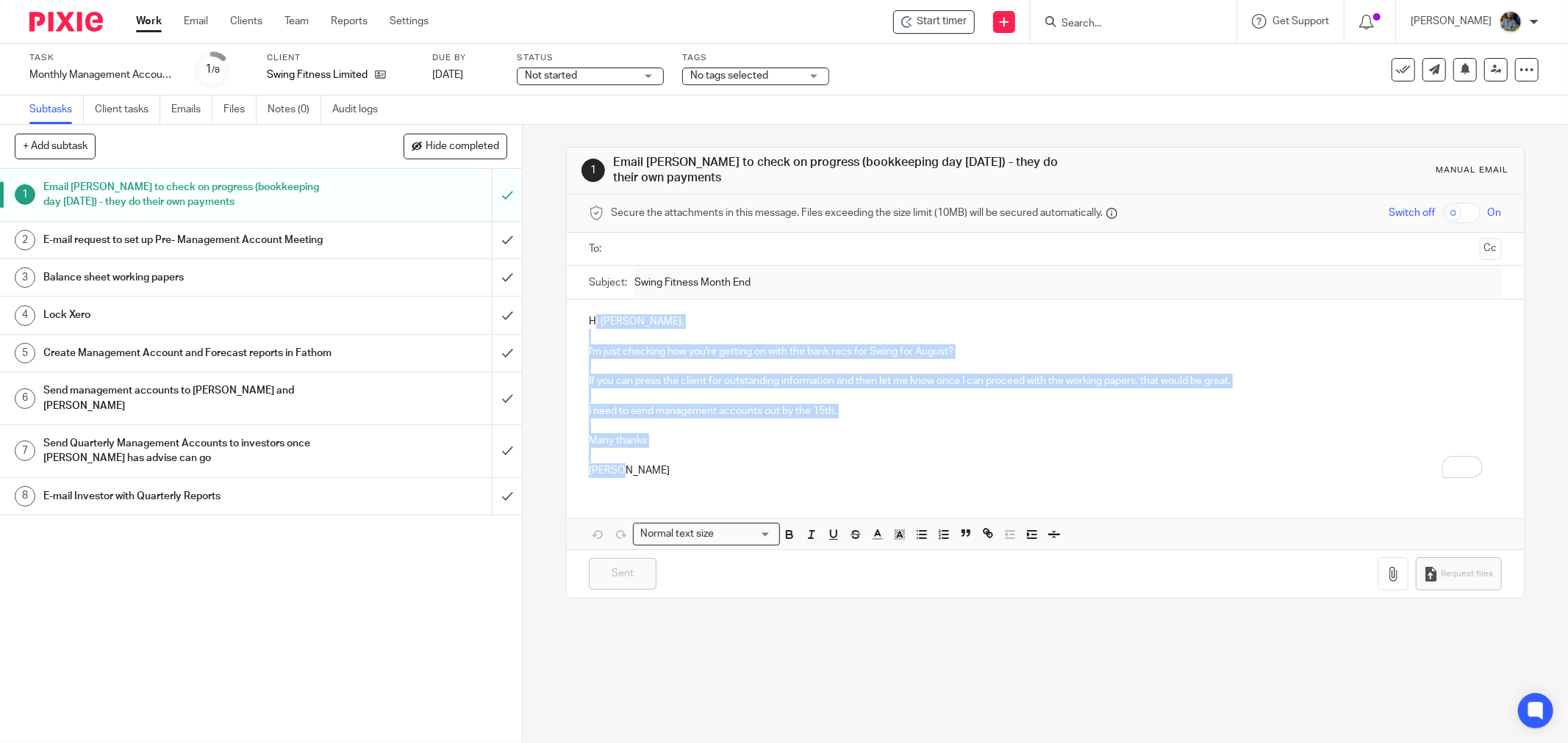
drag, startPoint x: 684, startPoint y: 480, endPoint x: 590, endPoint y: 304, distance: 199.5
click at [590, 304] on div "Hi Jas, I'm just checking how you're getting on with the bank recs for Swing fo…" at bounding box center [1045, 395] width 957 height 189
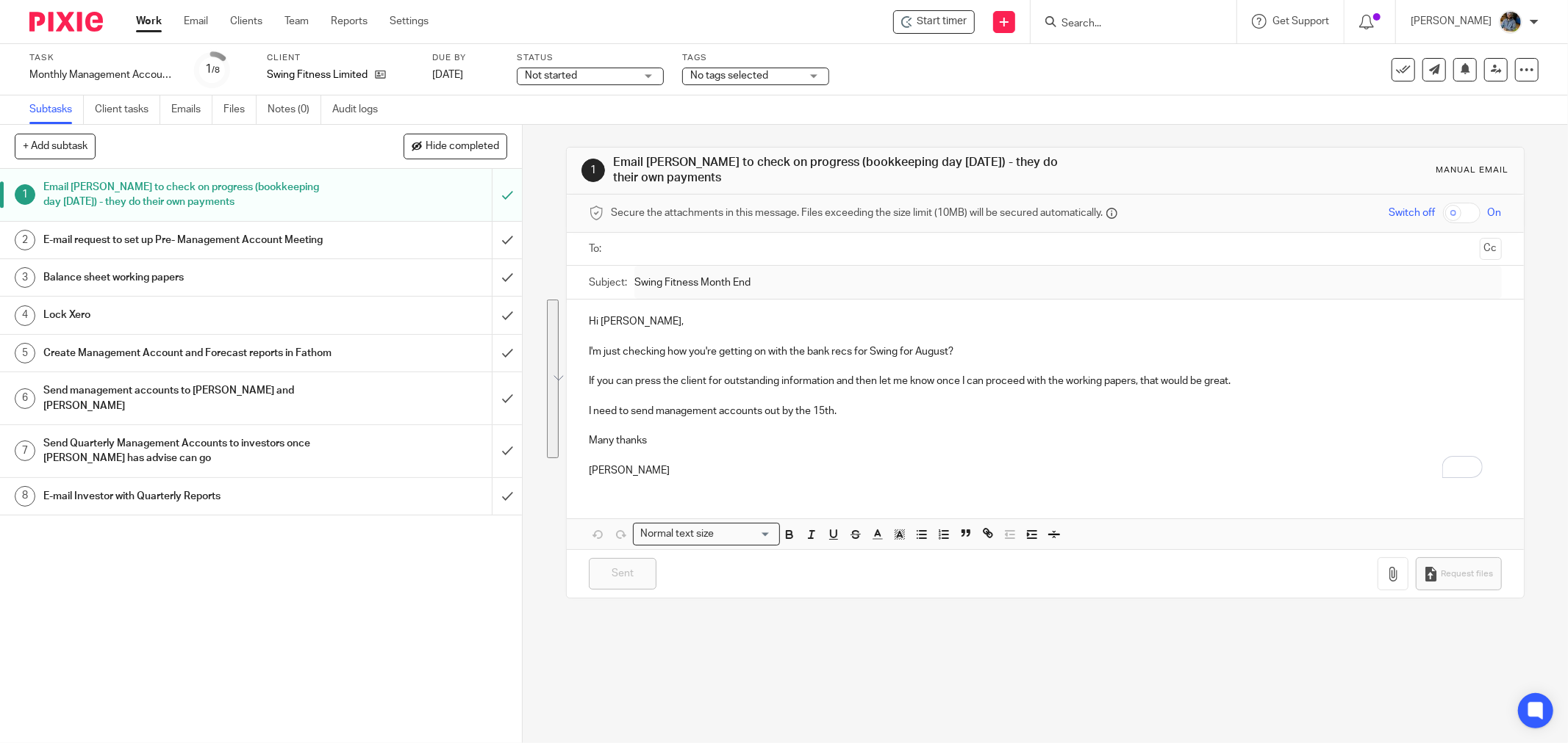
click at [542, 255] on div "1 Email Jas to check on progress (bookkeeping day Friday) - they do their own p…" at bounding box center [1045, 434] width 1045 height 619
click at [305, 238] on h1 "E-mail request to set up Pre- Management Account Meeting" at bounding box center [188, 240] width 290 height 22
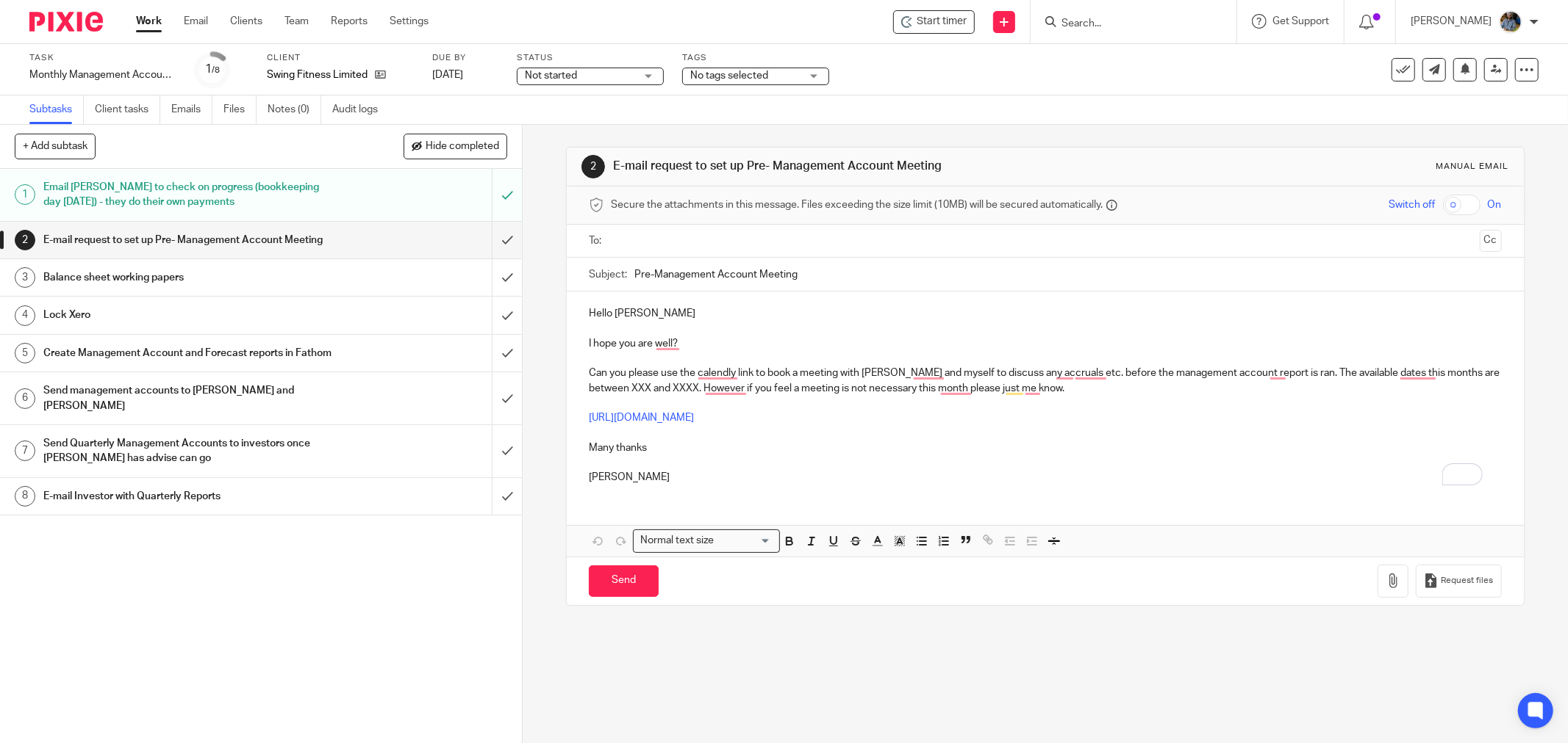
click at [644, 72] on div "Not started Not started" at bounding box center [590, 76] width 147 height 18
click at [590, 130] on li "In progress" at bounding box center [590, 130] width 146 height 30
click at [765, 107] on div "Subtasks Client tasks Emails Files Notes (0) Audit logs" at bounding box center [784, 110] width 1568 height 29
click at [816, 80] on div "No tags selected" at bounding box center [755, 76] width 147 height 18
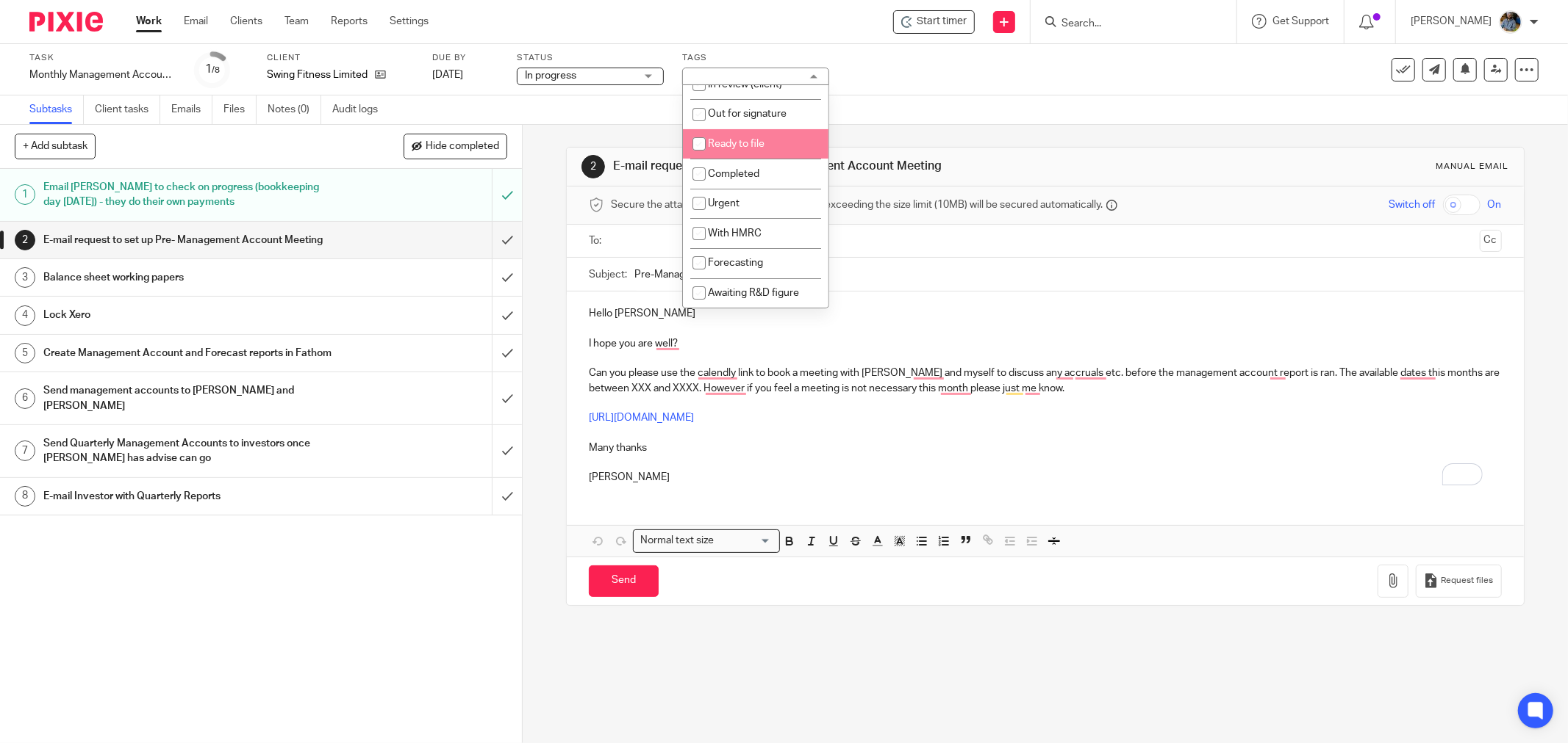
scroll to position [163, 0]
drag, startPoint x: 752, startPoint y: 104, endPoint x: 800, endPoint y: 98, distance: 48.4
click at [753, 101] on li "Waiting for information" at bounding box center [755, 86] width 146 height 30
checkbox input "true"
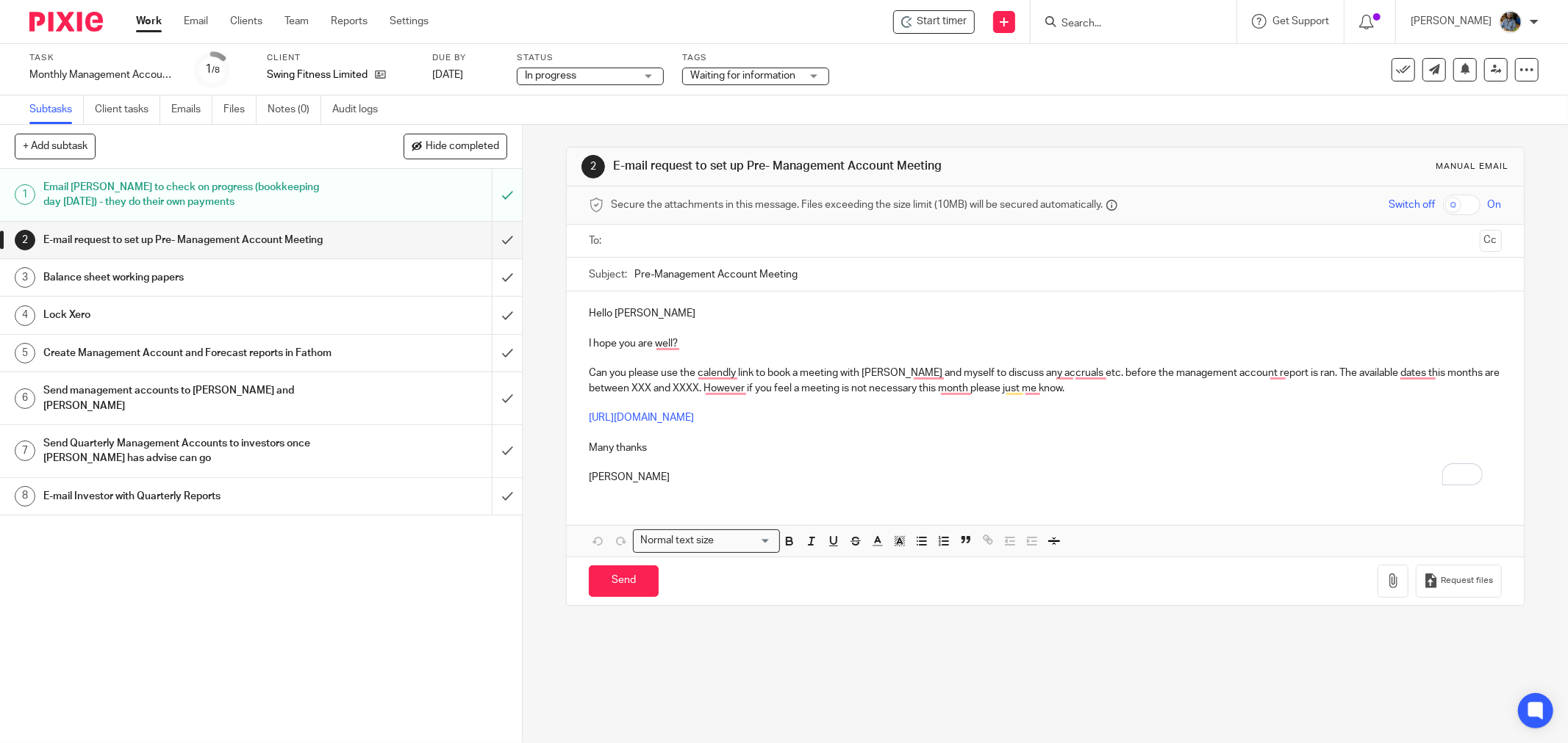
click at [981, 91] on div "Task Monthly Management Accounts - Swing Fitness Save Monthly Management Accoun…" at bounding box center [784, 69] width 1568 height 52
click at [534, 376] on div "2 E-mail request to set up Pre- Management Account Meeting Manual email Secure …" at bounding box center [1045, 434] width 1045 height 619
click at [491, 240] on input "submit" at bounding box center [261, 240] width 522 height 37
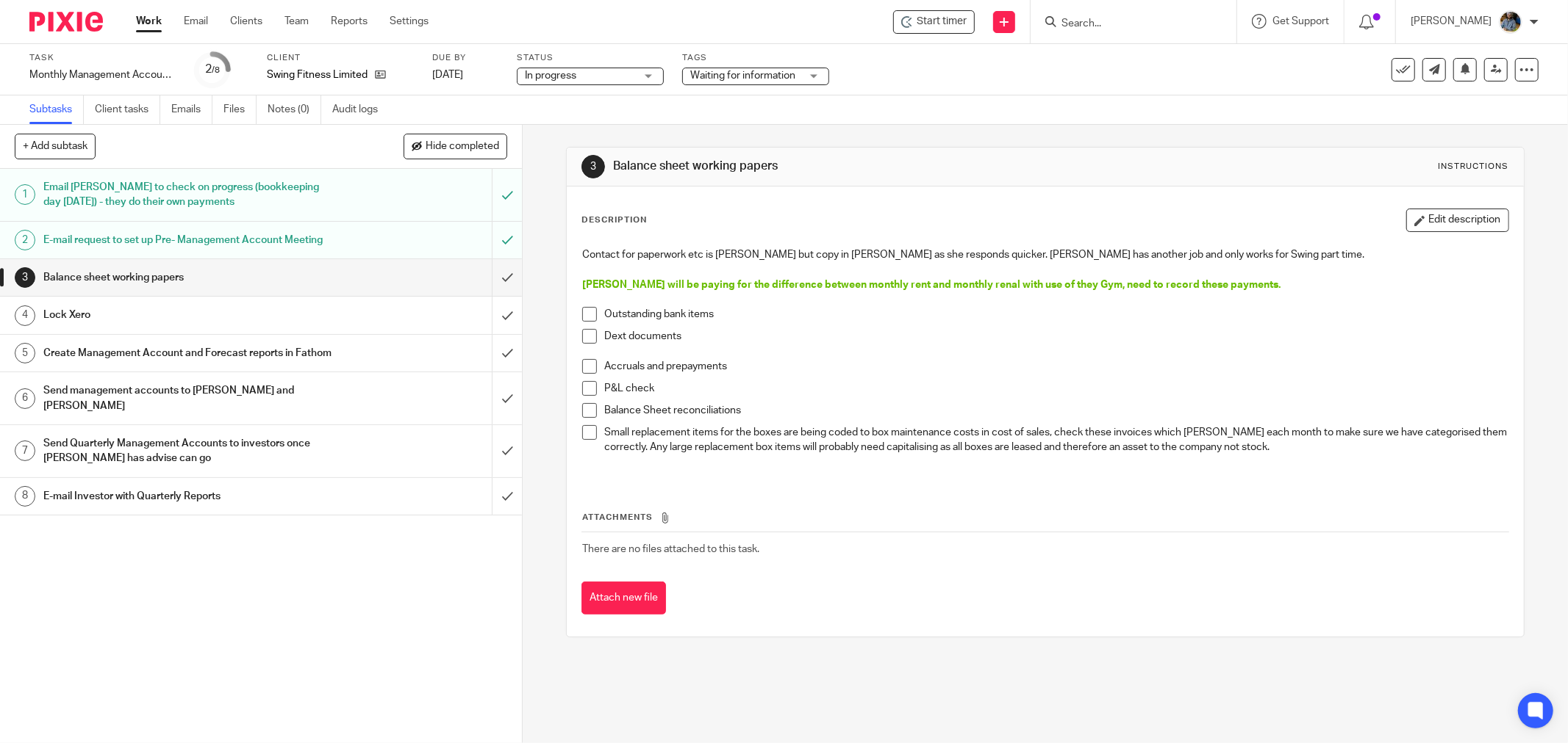
click at [963, 152] on div "3 Balance sheet working papers Instructions" at bounding box center [1045, 167] width 957 height 39
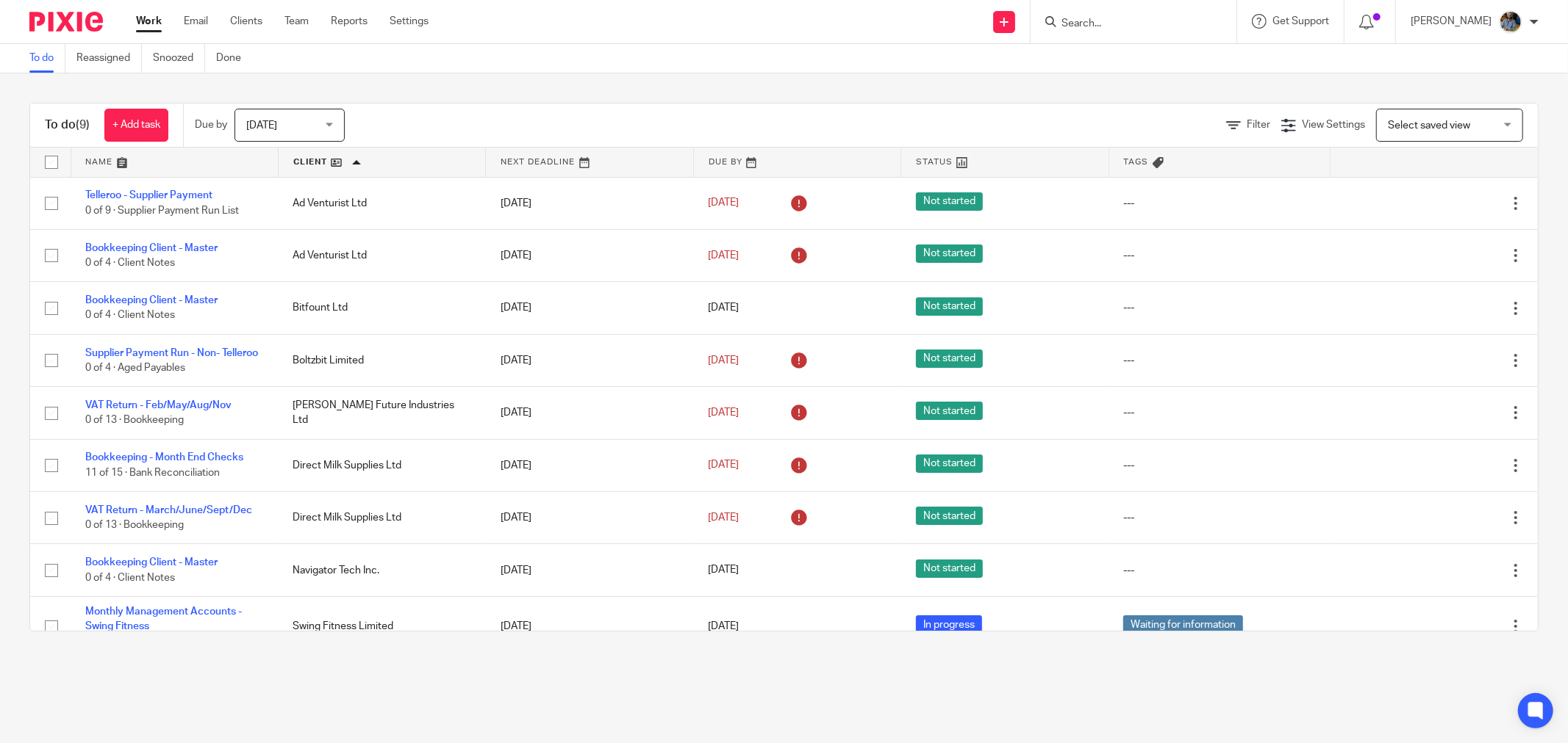
click at [711, 46] on div "To do Reassigned Snoozed Done" at bounding box center [784, 58] width 1568 height 29
click at [790, 77] on div "To do (9) + Add task Due by [DATE] [DATE] [DATE] [DATE] This week Next week Thi…" at bounding box center [784, 367] width 1568 height 588
